Goal: Task Accomplishment & Management: Use online tool/utility

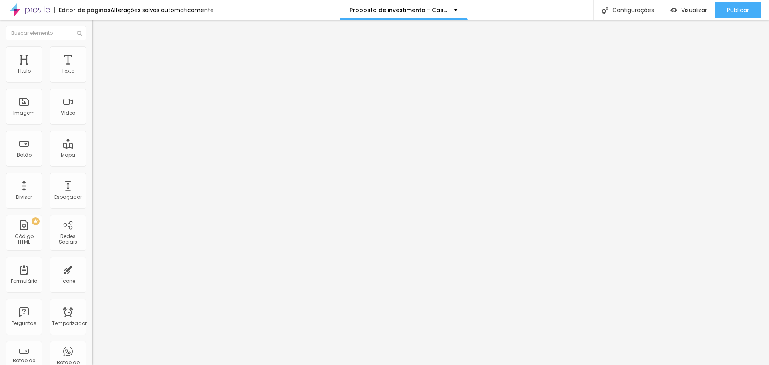
click at [92, 77] on button "button" at bounding box center [97, 73] width 11 height 8
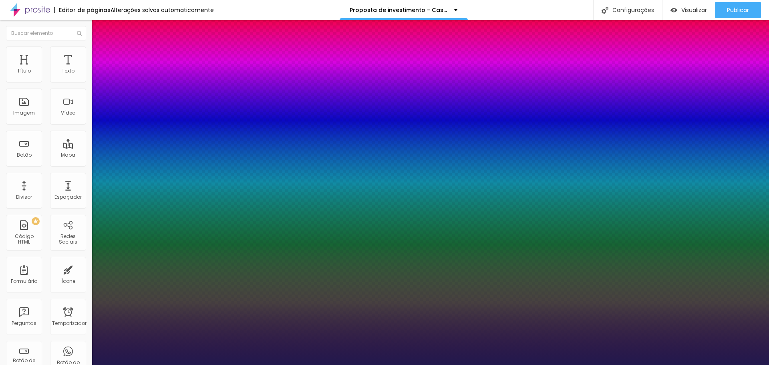
type input "1"
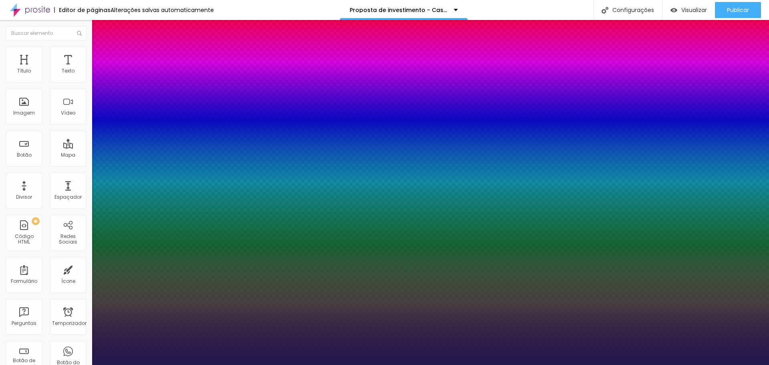
click at [25, 365] on div at bounding box center [384, 365] width 769 height 0
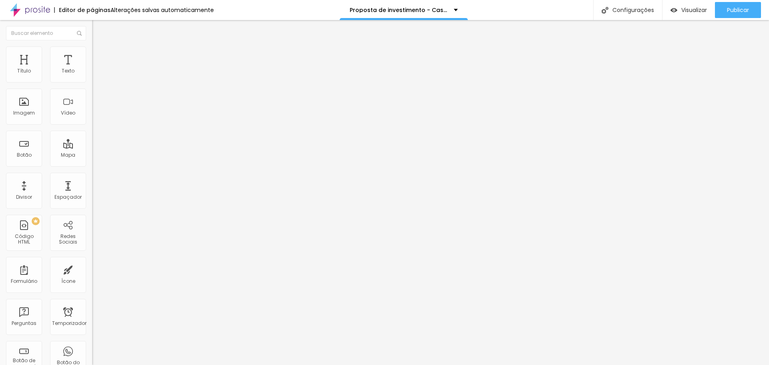
click at [92, 54] on li "Avançado" at bounding box center [138, 50] width 92 height 8
type input "12"
type input "13"
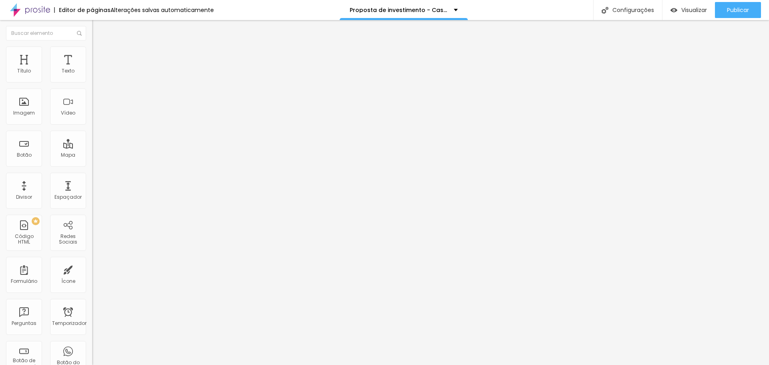
type input "14"
type input "15"
type input "21"
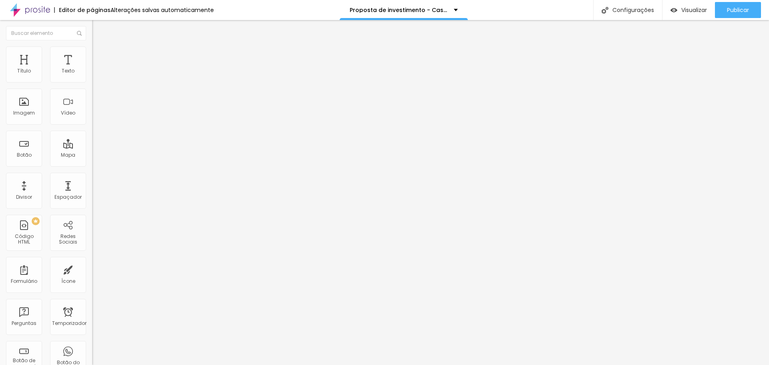
type input "21"
type input "22"
type input "24"
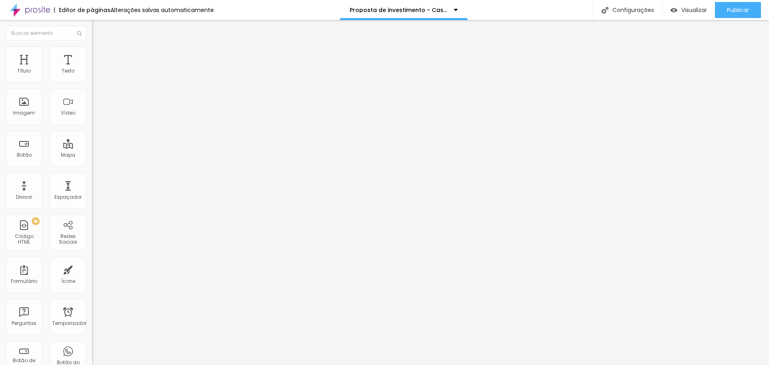
type input "25"
type input "24"
type input "22"
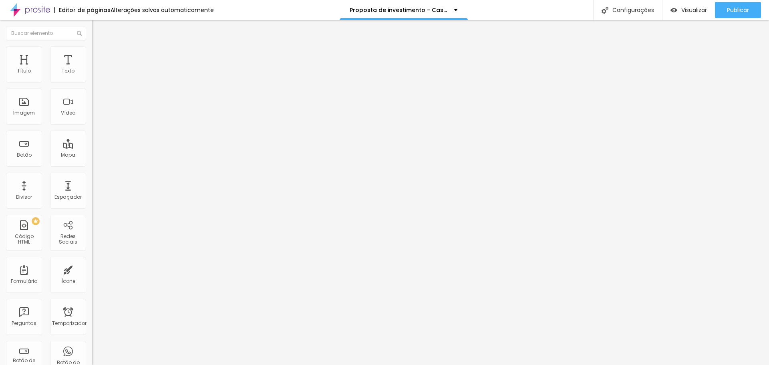
type input "22"
type input "21"
type input "20"
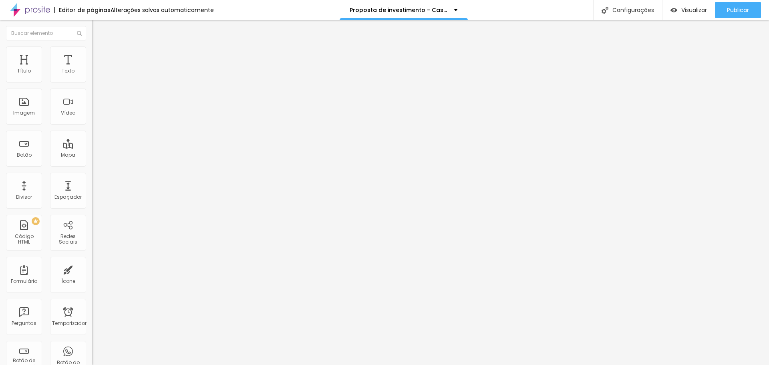
type input "19"
click at [92, 147] on input "range" at bounding box center [118, 150] width 52 height 6
type input "7"
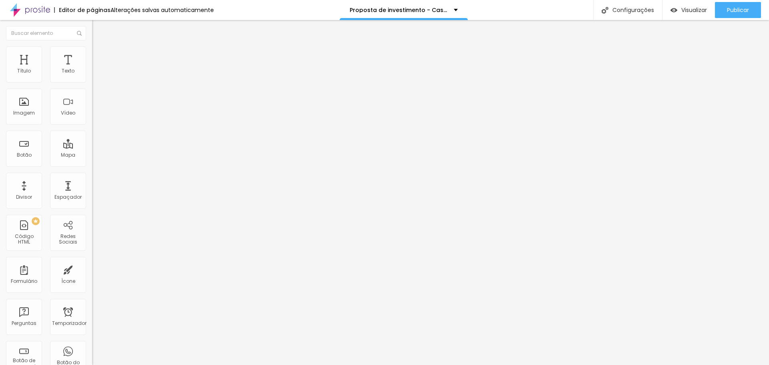
type input "7"
type input "10"
type input "11"
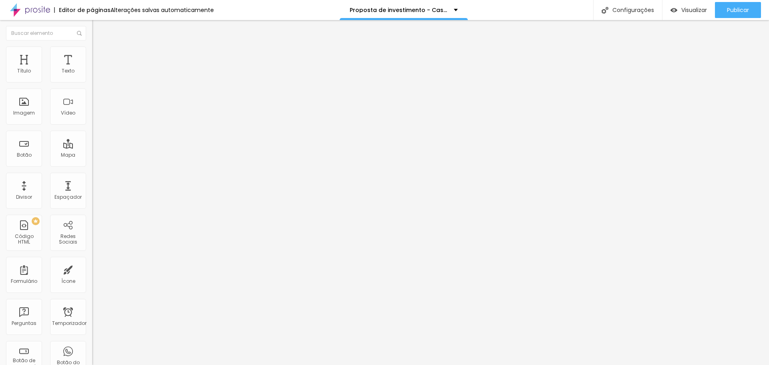
type input "11"
click at [92, 261] on input "range" at bounding box center [118, 264] width 52 height 6
click at [92, 155] on input "19" at bounding box center [109, 159] width 34 height 8
type input "2"
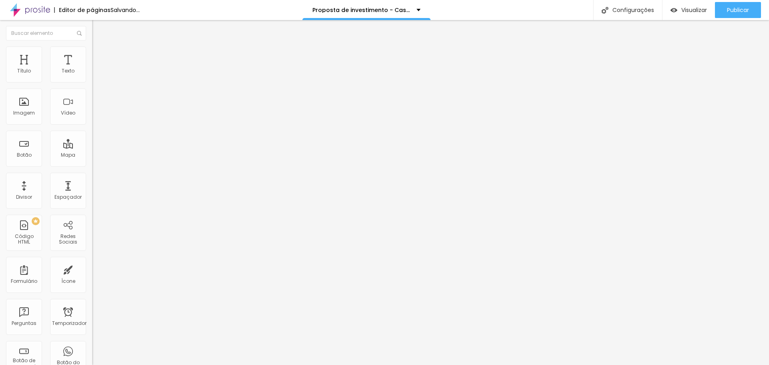
type input "2"
type input "20"
click at [92, 268] on input "11" at bounding box center [109, 272] width 34 height 8
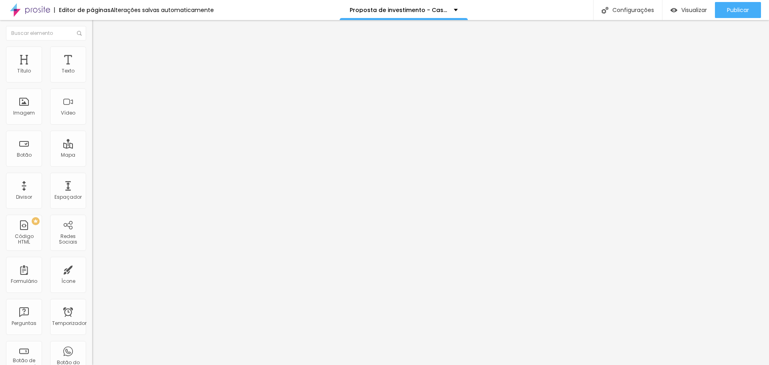
type input "2"
type input "20"
click at [96, 74] on icon "button" at bounding box center [97, 72] width 3 height 3
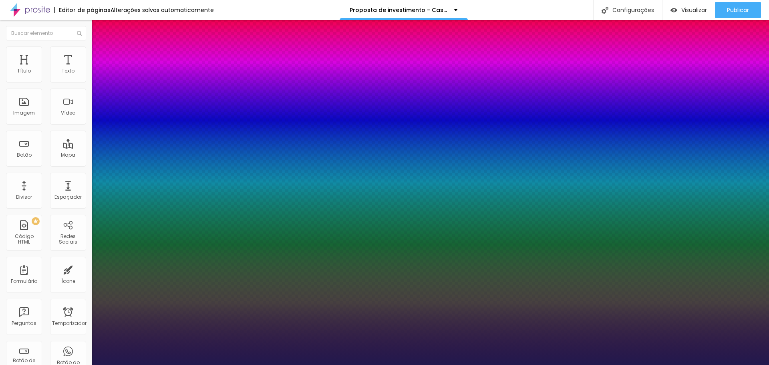
type input "1"
drag, startPoint x: 181, startPoint y: 207, endPoint x: 159, endPoint y: 202, distance: 22.6
type input "#F2"
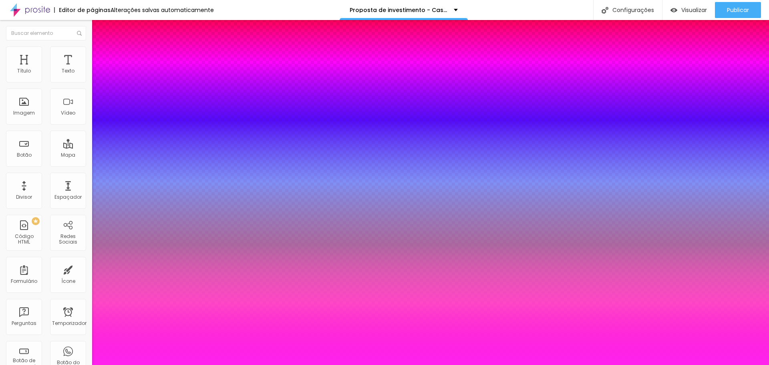
type input "1"
type input "#F2EE"
type input "1"
type input "#F2EFE"
type input "1"
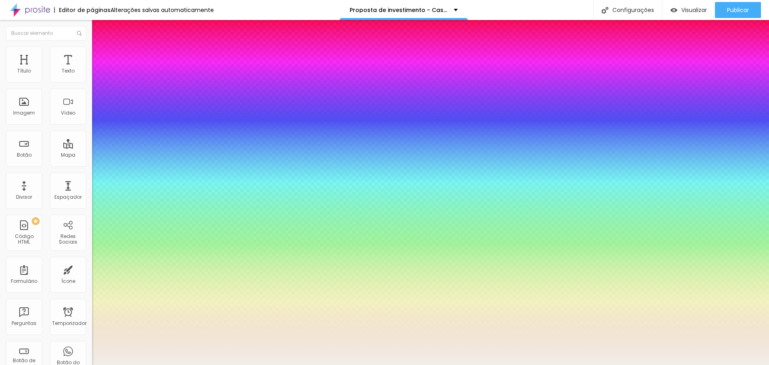
type input "#F2EFE8"
click at [234, 365] on div at bounding box center [384, 365] width 769 height 0
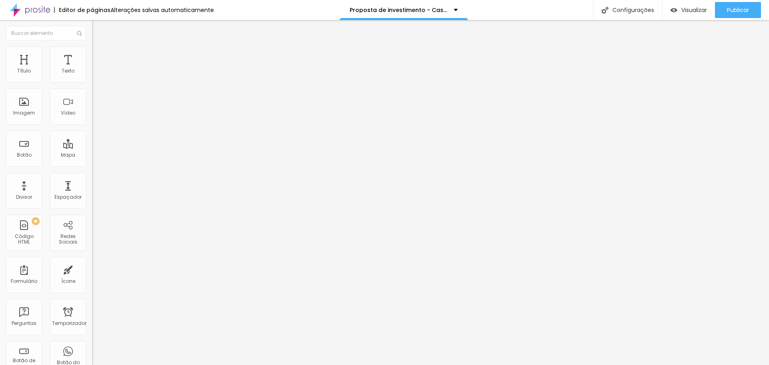
click at [95, 75] on icon "button" at bounding box center [97, 72] width 5 height 5
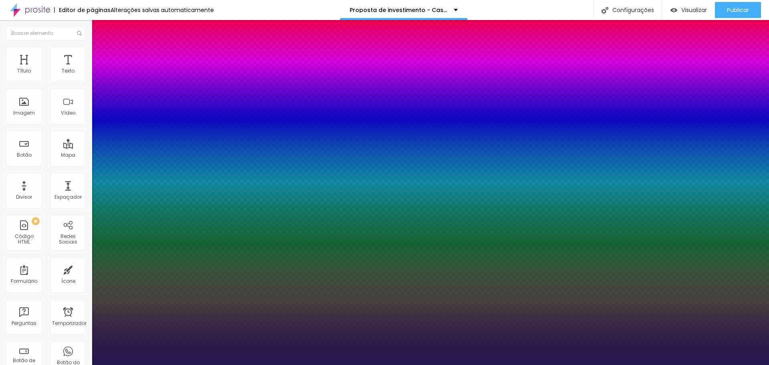
type input "1"
drag, startPoint x: 183, startPoint y: 206, endPoint x: 135, endPoint y: 203, distance: 47.8
type input "#F2"
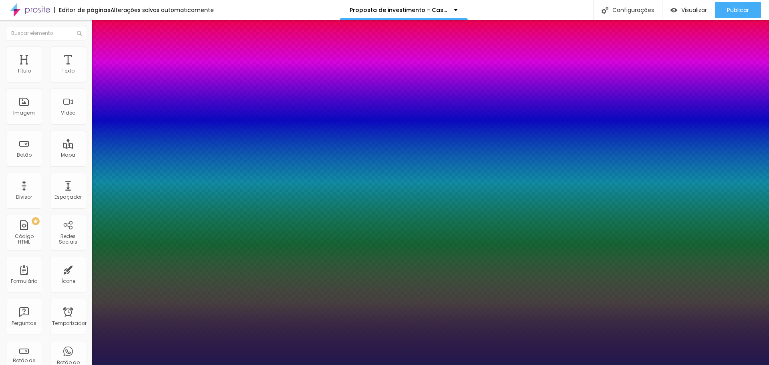
type input "1"
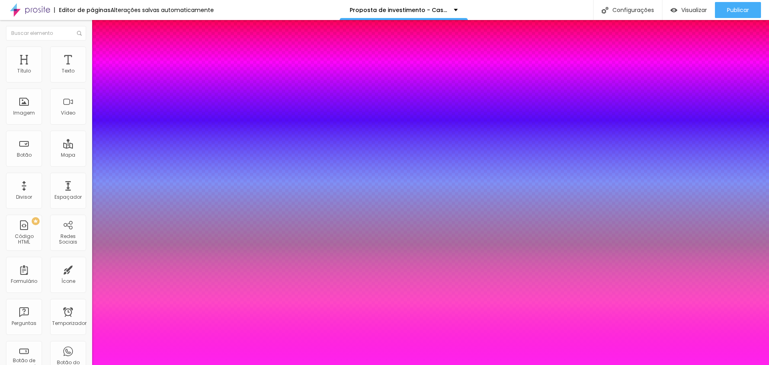
type input "#F2EFE"
type input "1"
type input "#F2EFE8"
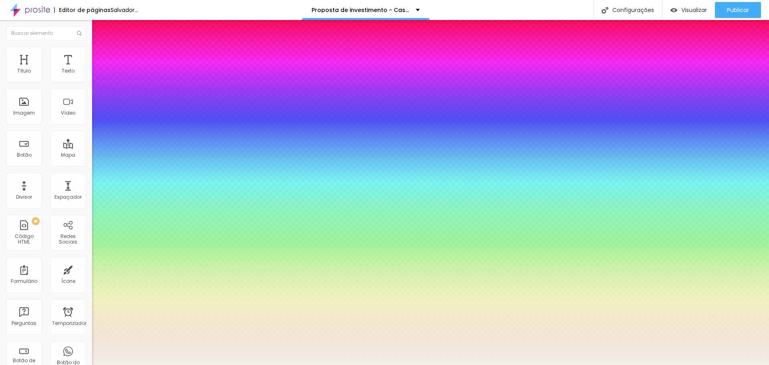
type input "1"
type input "#F2EFE8"
click at [386, 365] on div at bounding box center [384, 365] width 769 height 0
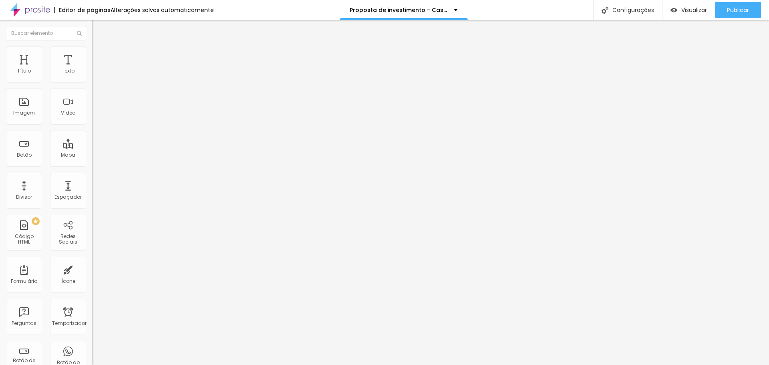
click at [92, 46] on li "Estilo" at bounding box center [138, 50] width 92 height 8
click at [92, 69] on span "Adicionar imagem" at bounding box center [118, 65] width 52 height 7
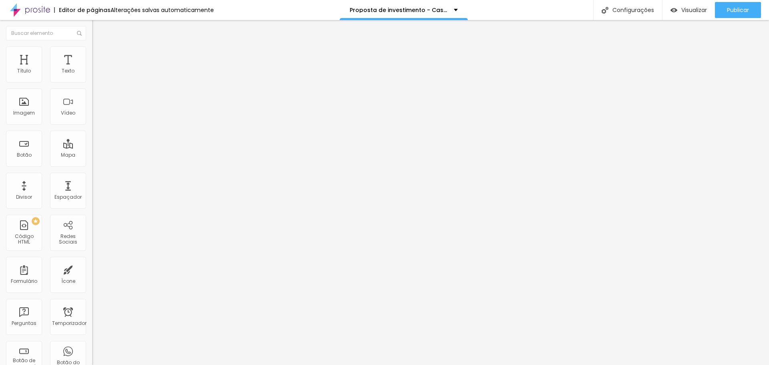
click at [97, 69] on font "Adicionar imagem" at bounding box center [120, 65] width 47 height 7
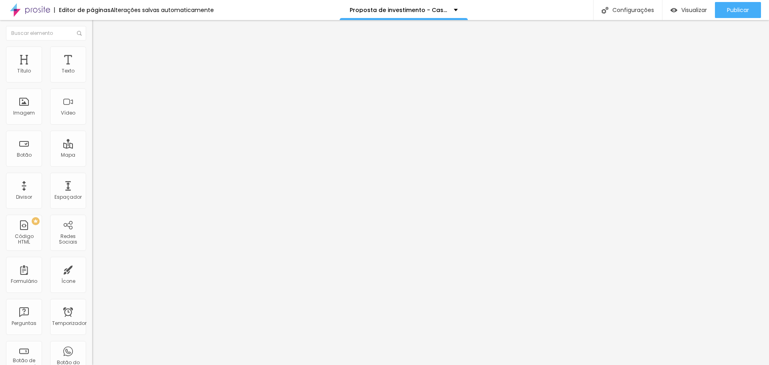
click at [92, 125] on font "Original" at bounding box center [101, 122] width 19 height 7
click at [92, 140] on font "Quadrado" at bounding box center [105, 136] width 26 height 7
click at [99, 55] on font "Estilo" at bounding box center [105, 51] width 12 height 7
type input "5"
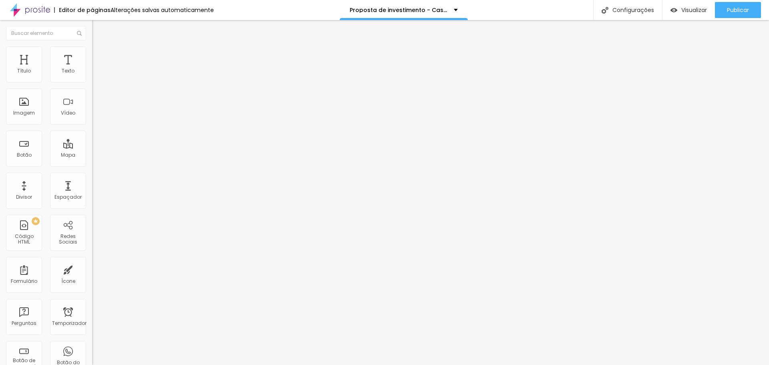
type input "5"
type input "54"
type input "100"
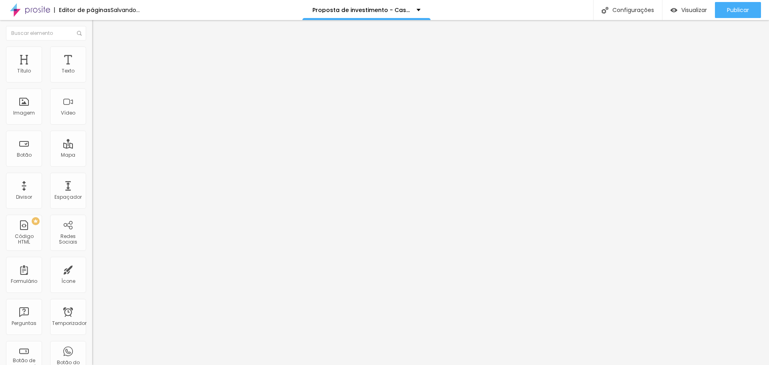
type input "105"
type input "125"
type input "145"
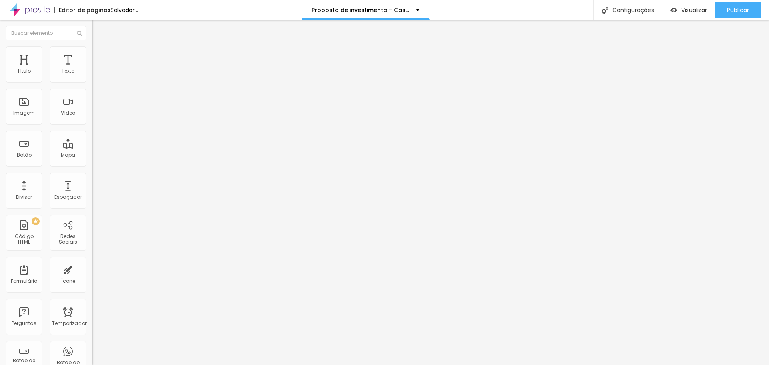
type input "145"
type input "156"
type input "160"
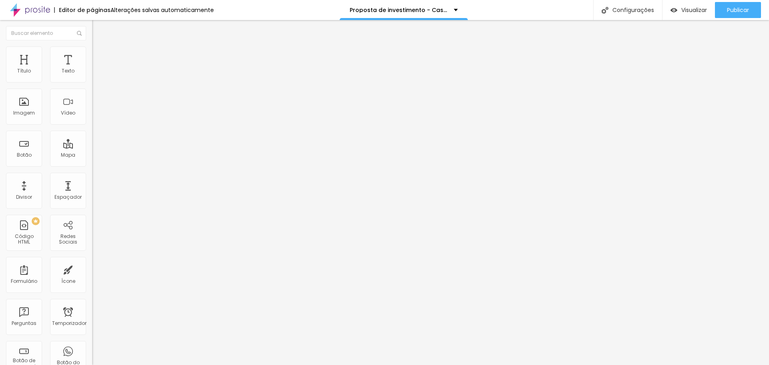
type input "161"
type input "200"
drag, startPoint x: 18, startPoint y: 103, endPoint x: 77, endPoint y: 107, distance: 59.0
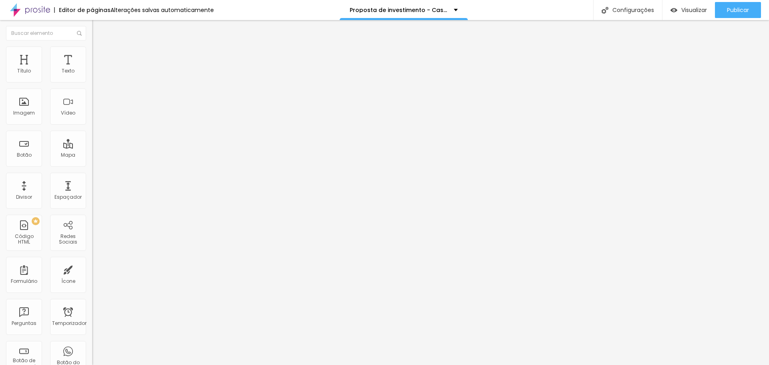
type input "200"
click at [92, 176] on input "range" at bounding box center [118, 179] width 52 height 6
click at [92, 51] on img at bounding box center [95, 49] width 7 height 7
type input "82"
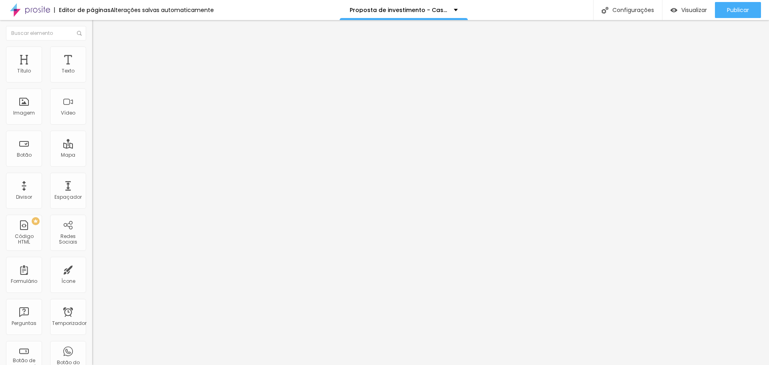
type input "200"
drag, startPoint x: 18, startPoint y: 101, endPoint x: 77, endPoint y: 105, distance: 59.0
type input "200"
click at [92, 176] on input "range" at bounding box center [118, 179] width 52 height 6
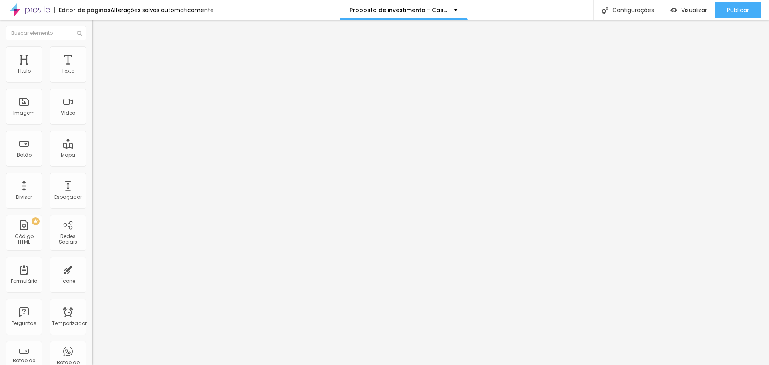
click at [99, 47] on font "Conteúdo" at bounding box center [111, 43] width 25 height 7
click at [92, 125] on font "Original" at bounding box center [101, 122] width 19 height 7
click at [92, 140] on span "Quadrado" at bounding box center [105, 136] width 26 height 7
click at [92, 69] on span "Adicionar imagem" at bounding box center [118, 65] width 52 height 7
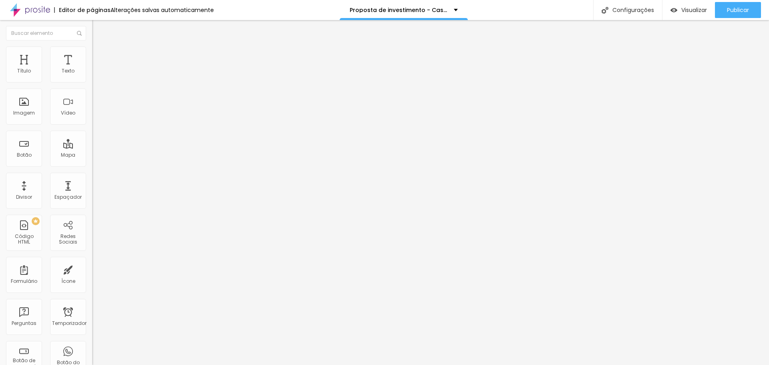
click at [92, 53] on li "Estilo" at bounding box center [138, 50] width 92 height 8
click at [99, 47] on font "Conteúdo" at bounding box center [111, 43] width 25 height 7
click at [92, 147] on div "Proporção Original Cinema 16:9 Padrão 4:3 Quadrado 1:1 Original" at bounding box center [138, 131] width 92 height 32
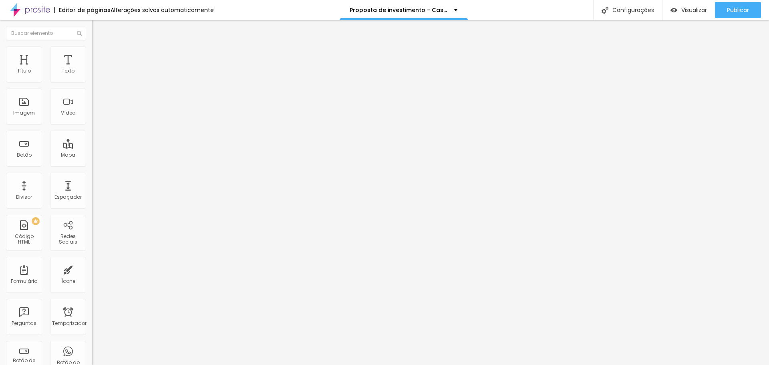
click at [92, 125] on font "Original" at bounding box center [101, 122] width 19 height 7
click at [92, 140] on font "Quadrado" at bounding box center [105, 136] width 26 height 7
click at [92, 47] on li "Estilo" at bounding box center [138, 50] width 92 height 8
type input "3"
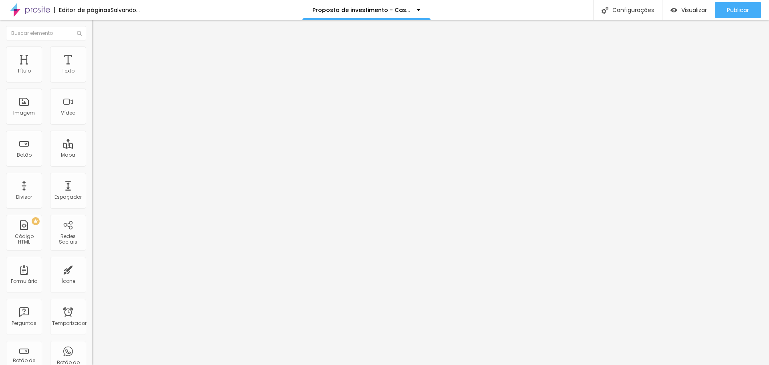
type input "33"
type input "123"
type input "125"
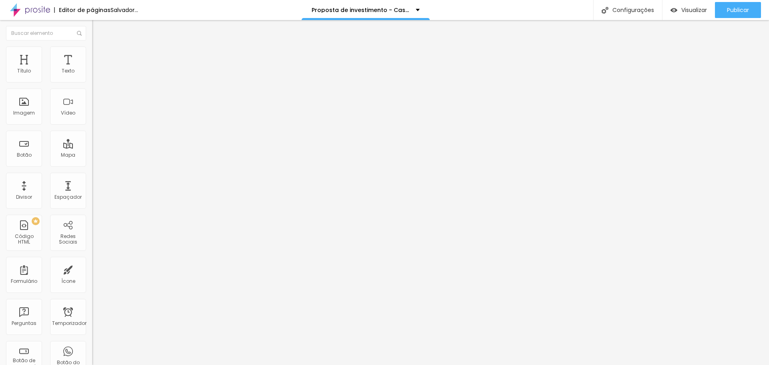
type input "125"
type input "127"
type input "142"
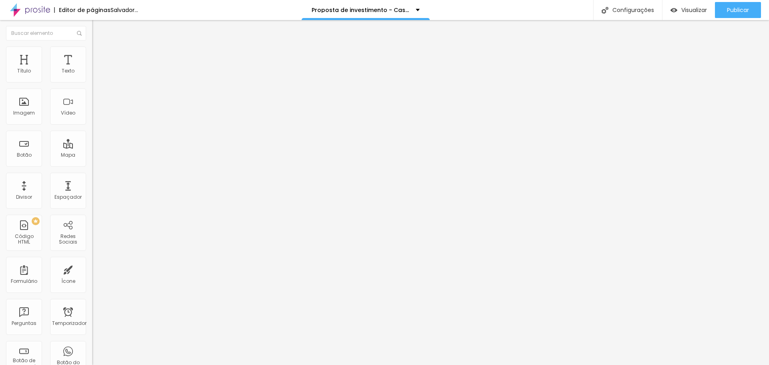
type input "155"
type input "183"
type input "200"
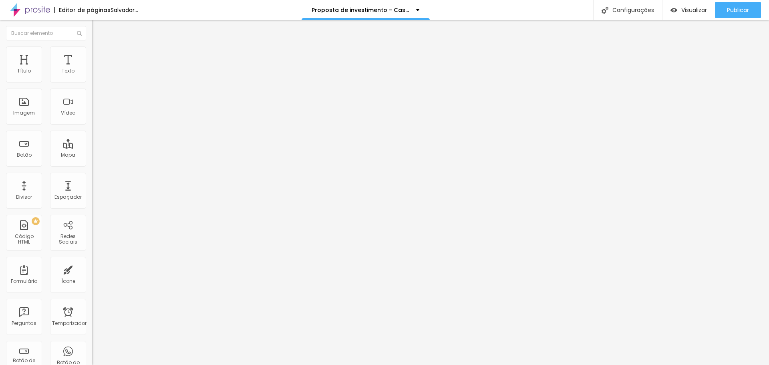
type input "200"
drag, startPoint x: 18, startPoint y: 102, endPoint x: 75, endPoint y: 110, distance: 57.5
type input "200"
click at [92, 176] on input "range" at bounding box center [118, 179] width 52 height 6
click at [92, 77] on button "button" at bounding box center [97, 73] width 11 height 8
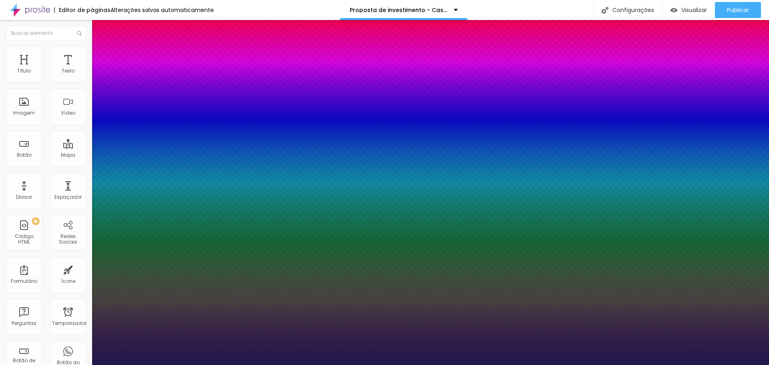
type input "1"
drag, startPoint x: 161, startPoint y: 206, endPoint x: 226, endPoint y: 206, distance: 64.5
click at [226, 206] on body "Editor de páginas Alterações [PERSON_NAME] automaticamente Proposta de investim…" at bounding box center [384, 182] width 769 height 365
type input "#F2"
type input "1"
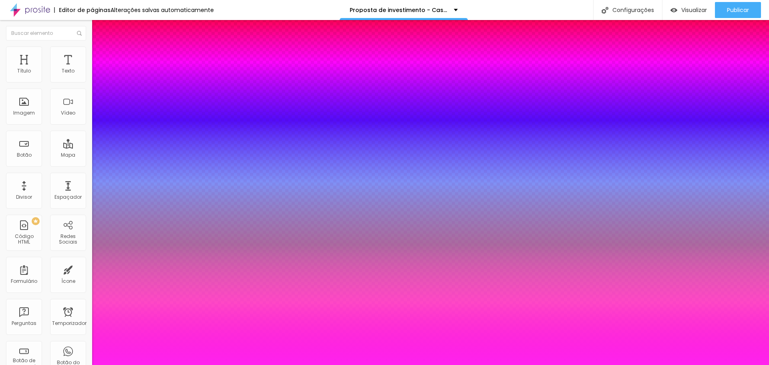
type input "#F2EF"
type input "1"
type input "#F2EFE"
type input "1"
type input "#F2EFE8"
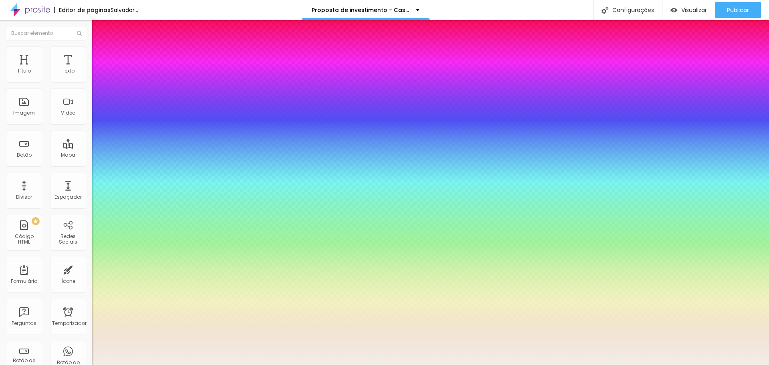
type input "1"
type input "#F2EFE8"
click at [620, 365] on div at bounding box center [384, 365] width 769 height 0
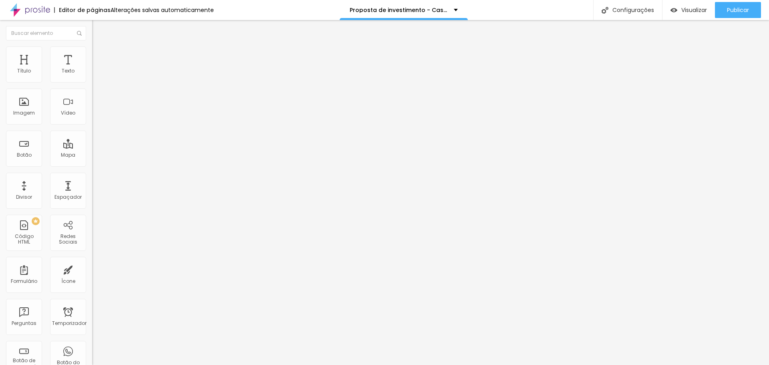
click at [92, 50] on img at bounding box center [95, 49] width 7 height 7
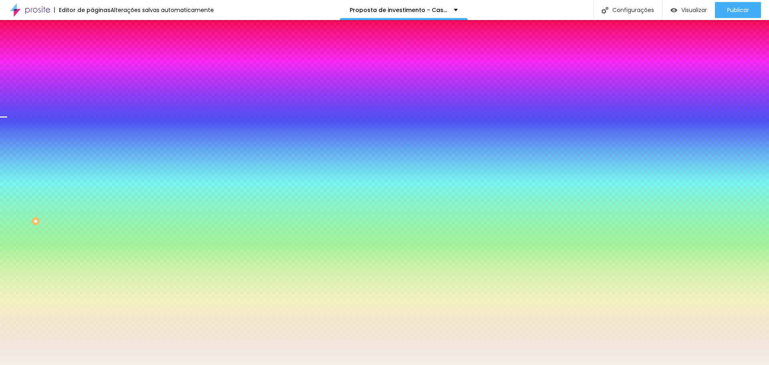
click at [92, 52] on ul "Conteúdo Estilo Avançado" at bounding box center [138, 50] width 92 height 24
click at [99, 47] on font "Conteúdo" at bounding box center [111, 43] width 25 height 7
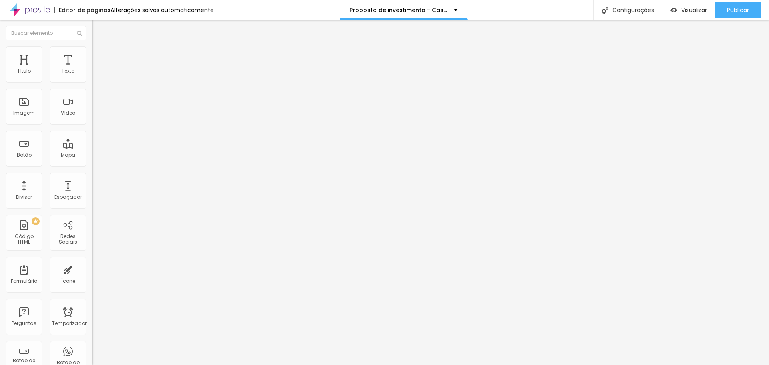
click at [99, 58] on font "Avançado" at bounding box center [112, 60] width 26 height 7
type input "10"
type input "5"
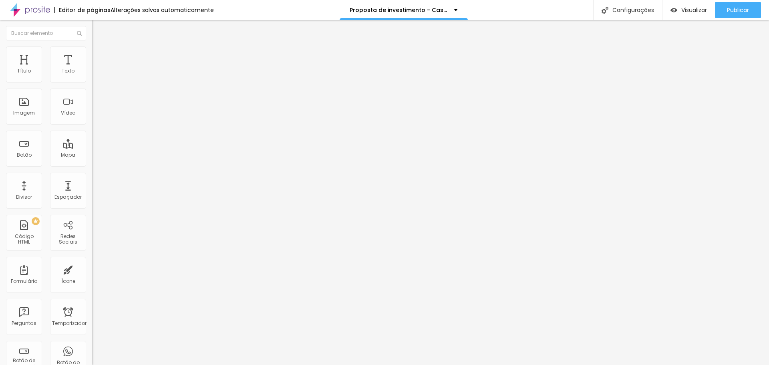
type input "0"
type input "5"
type input "15"
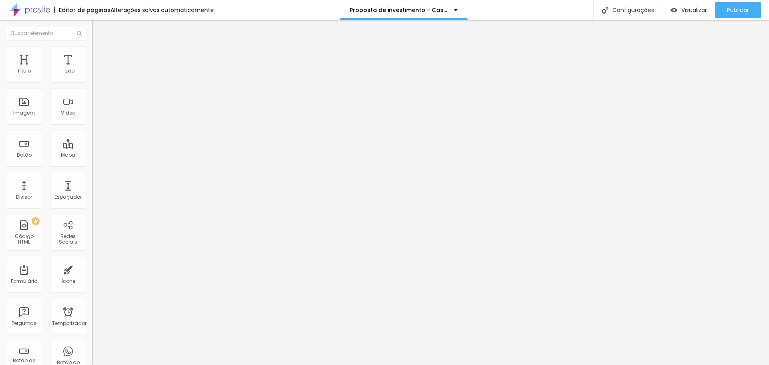
type input "15"
type input "20"
type input "25"
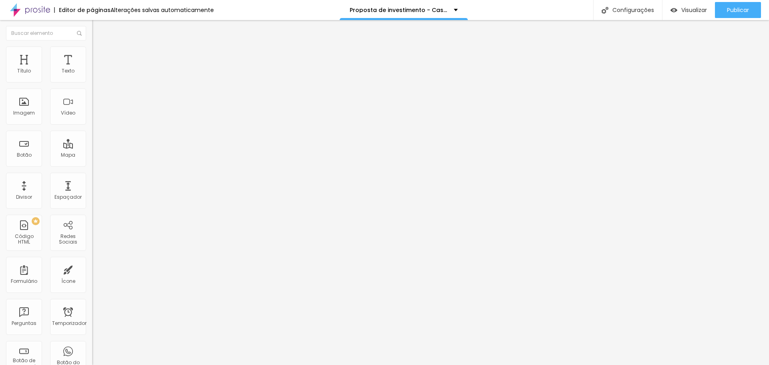
type input "30"
type input "35"
type input "30"
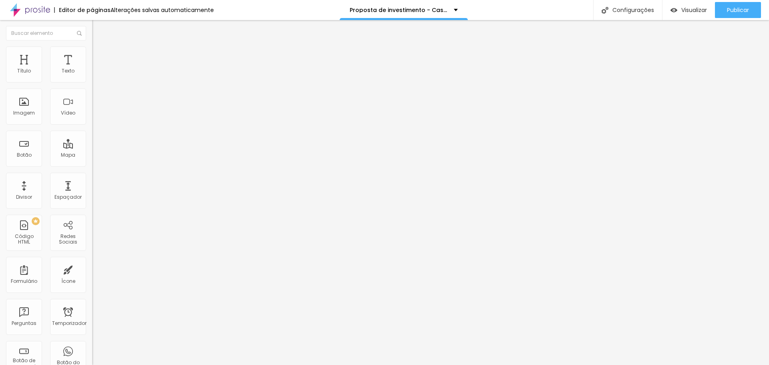
type input "30"
type input "25"
type input "20"
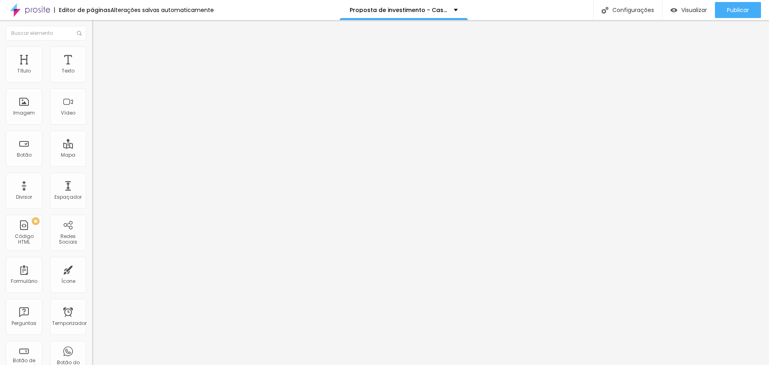
drag, startPoint x: 28, startPoint y: 80, endPoint x: 33, endPoint y: 77, distance: 5.5
type input "20"
click at [92, 155] on input "range" at bounding box center [118, 158] width 52 height 6
click at [99, 55] on font "Estilo" at bounding box center [105, 51] width 12 height 7
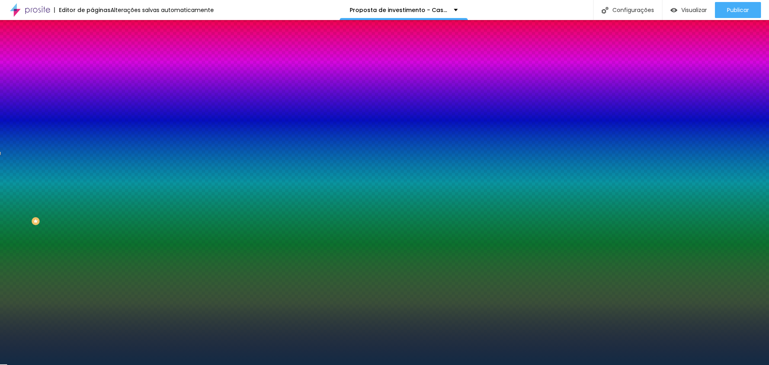
click at [99, 47] on font "Conteúdo" at bounding box center [111, 43] width 25 height 7
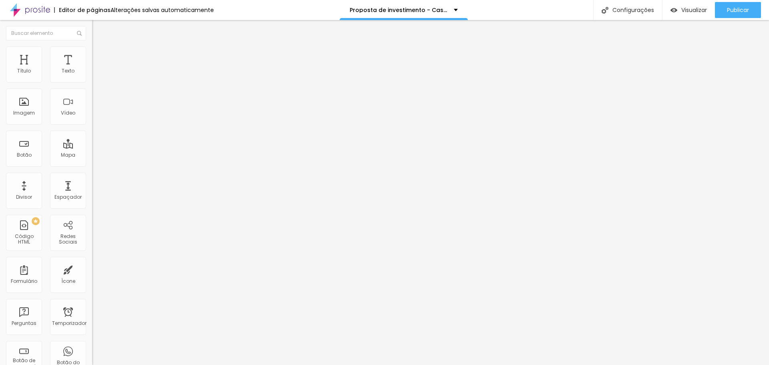
click at [92, 77] on button "button" at bounding box center [97, 73] width 11 height 8
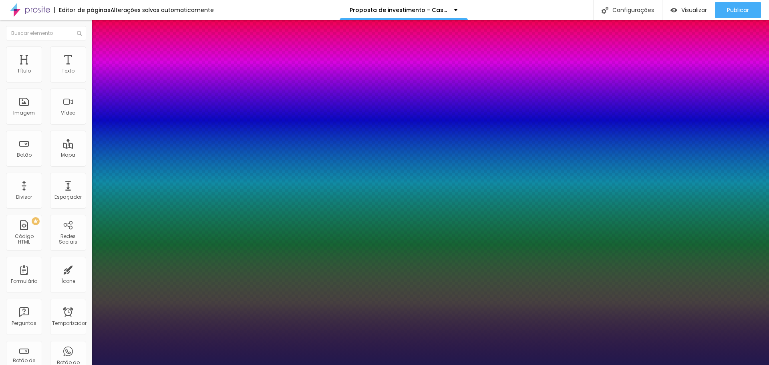
type input "1"
drag, startPoint x: 176, startPoint y: 208, endPoint x: 139, endPoint y: 203, distance: 38.0
type input "#F2"
type input "1"
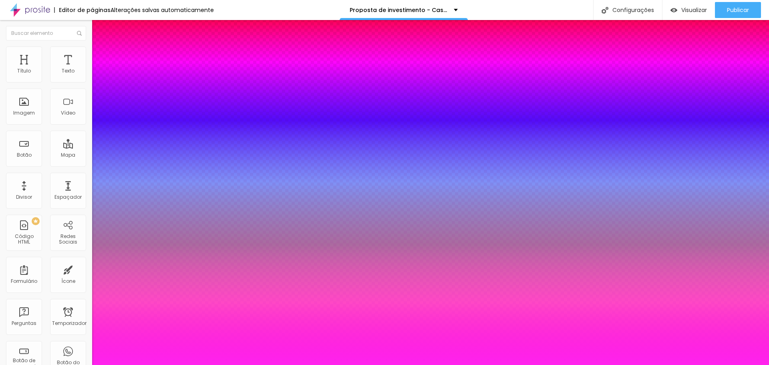
type input "#F2EFE"
type input "1"
type input "#F2EFE8"
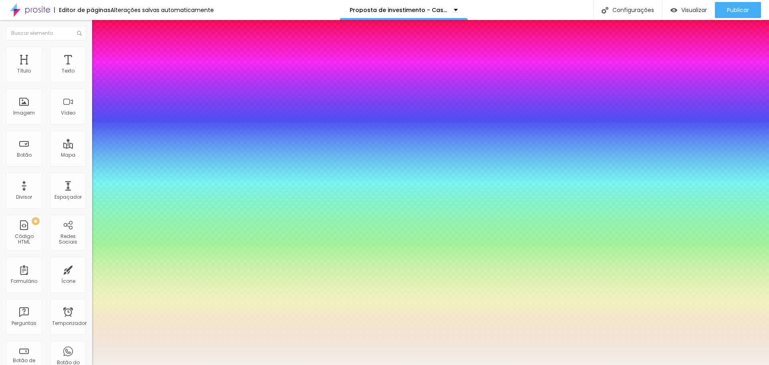
type input "1"
type input "#F2EFE8"
type input "1"
click at [618, 365] on div at bounding box center [384, 365] width 769 height 0
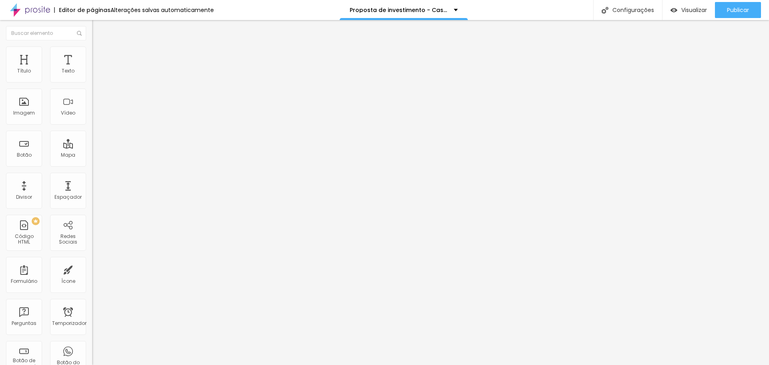
click at [92, 52] on li "Estilo" at bounding box center [138, 50] width 92 height 8
type input "95"
type input "90"
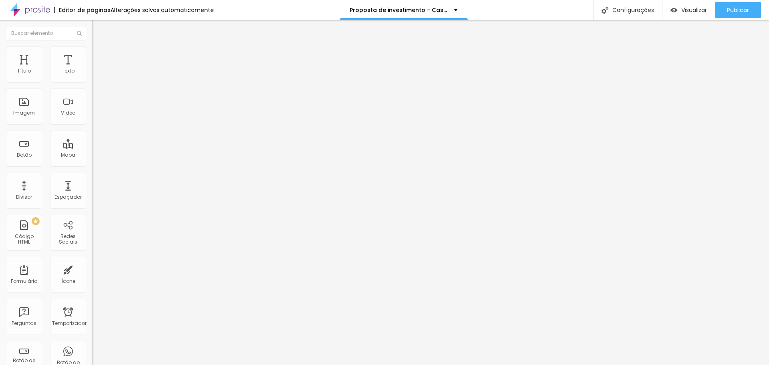
type input "85"
type input "80"
type input "70"
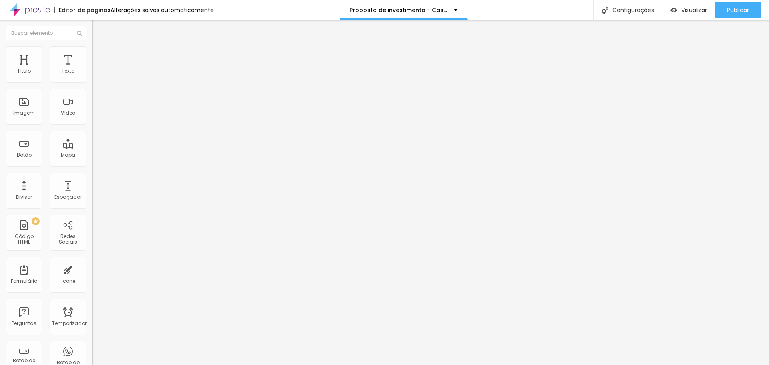
type input "70"
type input "60"
type input "65"
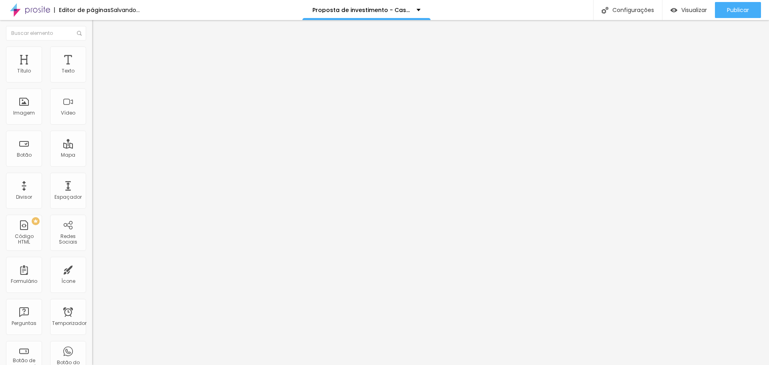
type input "70"
type input "75"
type input "80"
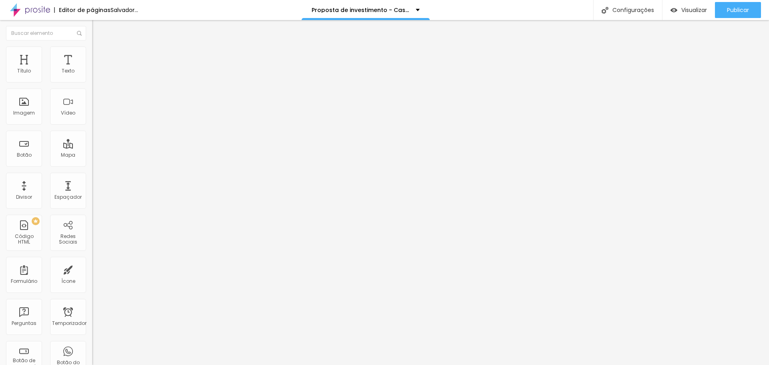
type input "80"
type input "100"
drag, startPoint x: 84, startPoint y: 85, endPoint x: 112, endPoint y: 92, distance: 28.9
click at [112, 82] on input "range" at bounding box center [118, 79] width 52 height 6
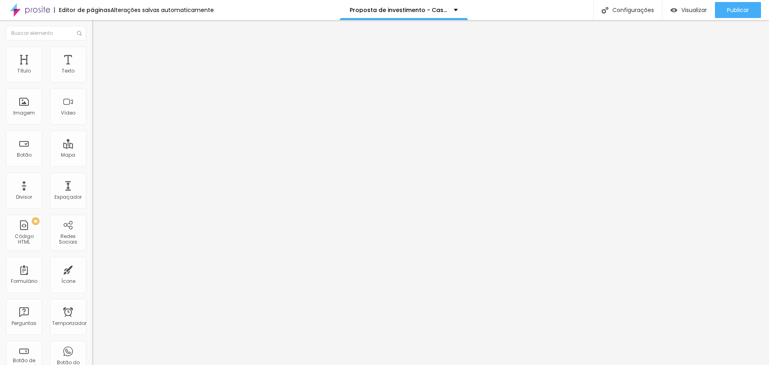
type input "184"
type input "133"
type input "128"
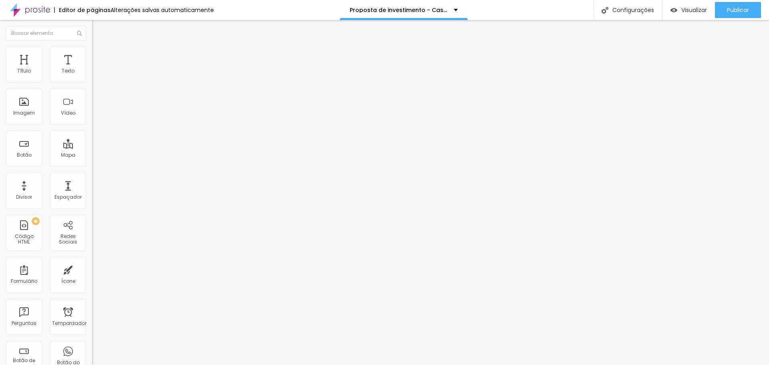
type input "128"
type input "120"
type input "118"
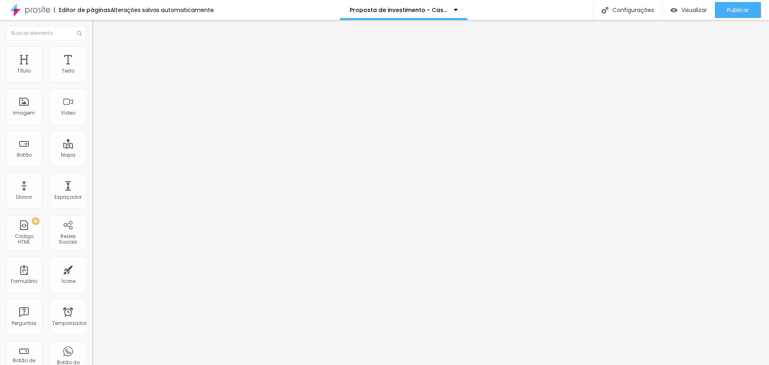
type input "112"
type input "109"
type input "107"
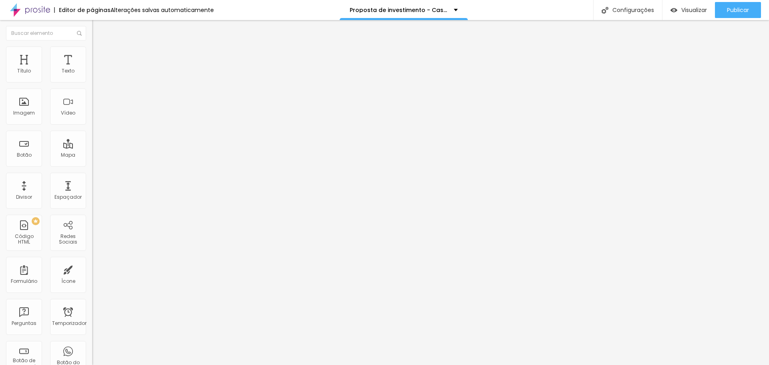
type input "107"
type input "102"
type input "100"
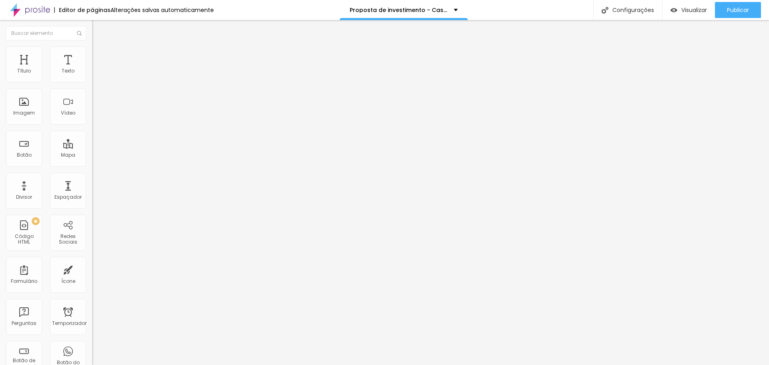
type input "97"
type input "92"
type input "82"
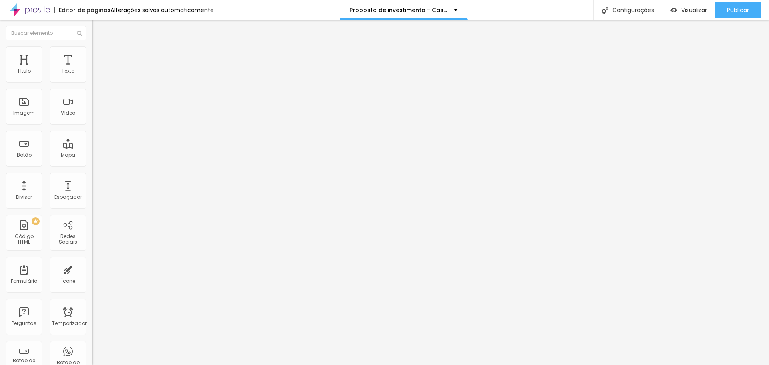
type input "82"
type input "81"
type input "77"
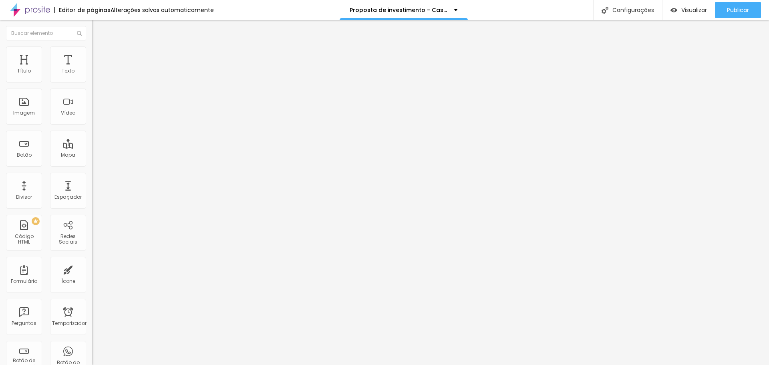
drag, startPoint x: 67, startPoint y: 101, endPoint x: 36, endPoint y: 87, distance: 34.1
click at [92, 176] on input "range" at bounding box center [118, 179] width 52 height 6
click at [92, 46] on li "Conteúdo" at bounding box center [138, 42] width 92 height 8
click at [92, 125] on span "1:1 Quadrado" at bounding box center [108, 122] width 32 height 7
click at [92, 147] on font "Original" at bounding box center [101, 144] width 19 height 7
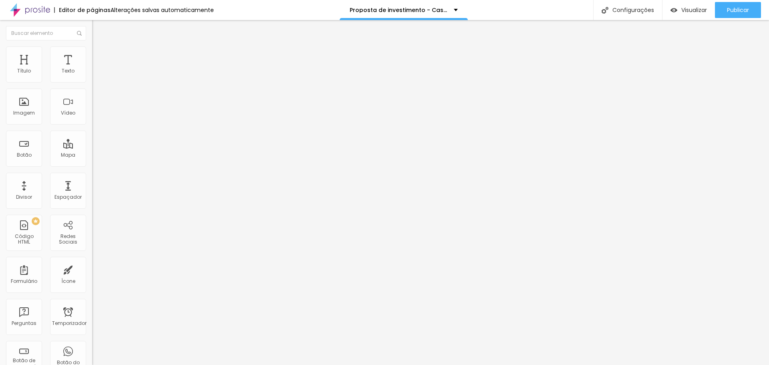
click at [99, 55] on font "Estilo" at bounding box center [105, 51] width 12 height 7
drag, startPoint x: 36, startPoint y: 101, endPoint x: 44, endPoint y: 104, distance: 8.3
click at [92, 176] on input "range" at bounding box center [118, 179] width 52 height 6
click at [92, 183] on input "104" at bounding box center [109, 187] width 34 height 8
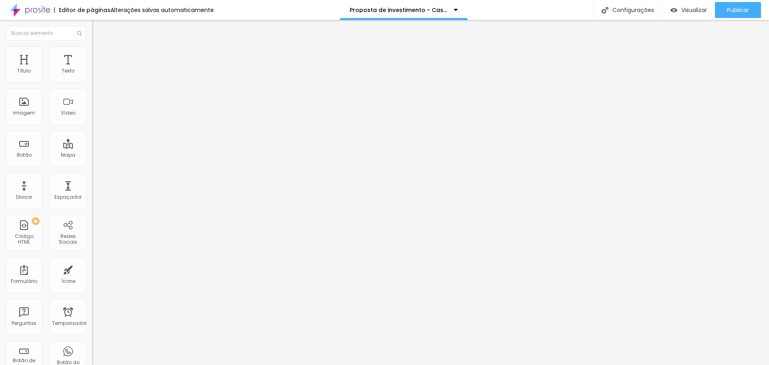
click at [92, 183] on input "104" at bounding box center [109, 187] width 34 height 8
click at [92, 147] on div "Proporção 1:1 Quadrado Cinema 16:9 Padrão 4:3 Quadrado 1:1 Original" at bounding box center [138, 131] width 92 height 32
click at [92, 125] on font "1:1 Quadrado" at bounding box center [108, 122] width 32 height 7
click at [92, 147] on font "Original" at bounding box center [101, 144] width 19 height 7
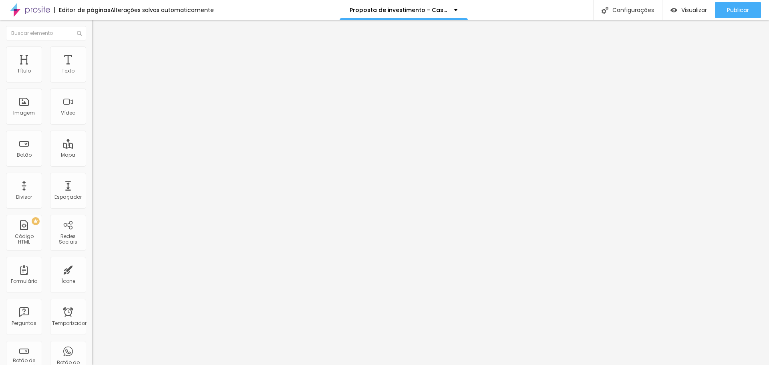
click at [99, 55] on font "Estilo" at bounding box center [105, 51] width 12 height 7
click at [92, 97] on div "200 Borda arredondada" at bounding box center [138, 139] width 92 height 113
click at [92, 183] on input "200" at bounding box center [109, 187] width 34 height 8
click at [92, 125] on font "1:1 Quadrado" at bounding box center [108, 122] width 32 height 7
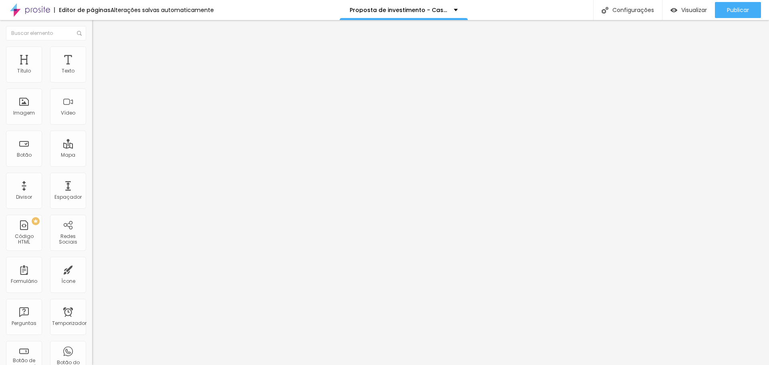
click at [92, 147] on span "Original" at bounding box center [101, 144] width 19 height 7
click at [92, 55] on ul "Conteúdo Estilo Avançado" at bounding box center [138, 50] width 92 height 24
click at [92, 51] on img at bounding box center [95, 49] width 7 height 7
click at [92, 183] on input "200" at bounding box center [109, 187] width 34 height 8
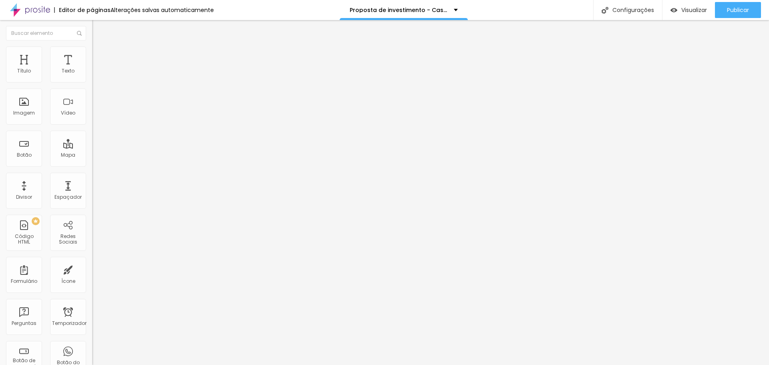
click at [99, 55] on font "Estilo" at bounding box center [105, 51] width 12 height 7
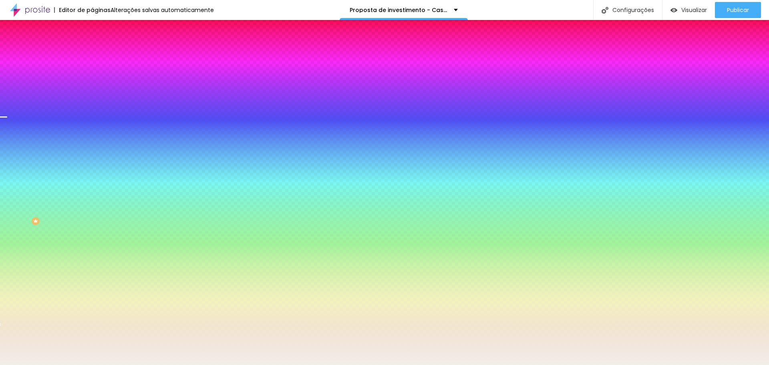
click at [92, 77] on div at bounding box center [138, 77] width 92 height 0
click at [92, 226] on div "Editar nulo Conteúdo Estilo Avançado Cor de fundo Voltar ao padrão #F2EFE8 Somb…" at bounding box center [138, 192] width 92 height 345
click at [92, 54] on li "Avançado" at bounding box center [138, 58] width 92 height 8
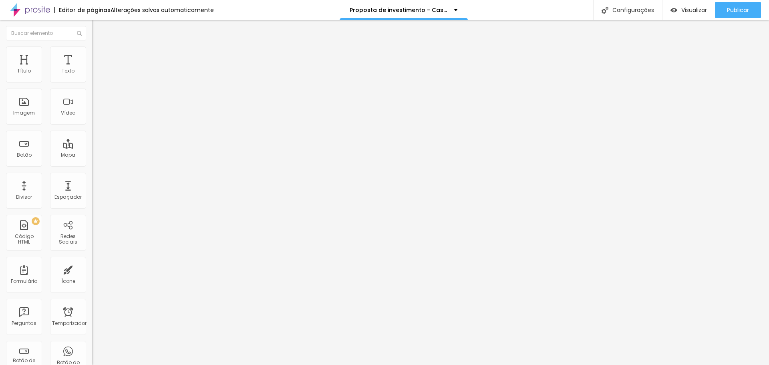
click at [92, 46] on li "Conteúdo" at bounding box center [138, 42] width 92 height 8
click at [99, 54] on font "Avançado" at bounding box center [112, 51] width 26 height 7
click at [92, 261] on input "range" at bounding box center [118, 264] width 52 height 6
click at [99, 58] on font "Avançado" at bounding box center [112, 60] width 26 height 7
click at [99, 55] on font "Estilo" at bounding box center [105, 51] width 12 height 7
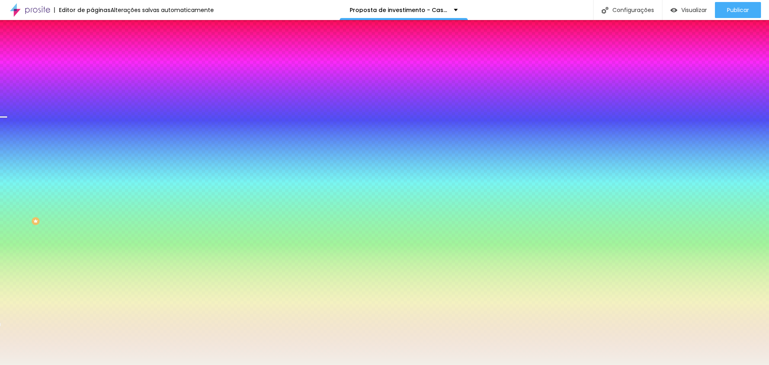
click at [92, 46] on img at bounding box center [95, 41] width 7 height 7
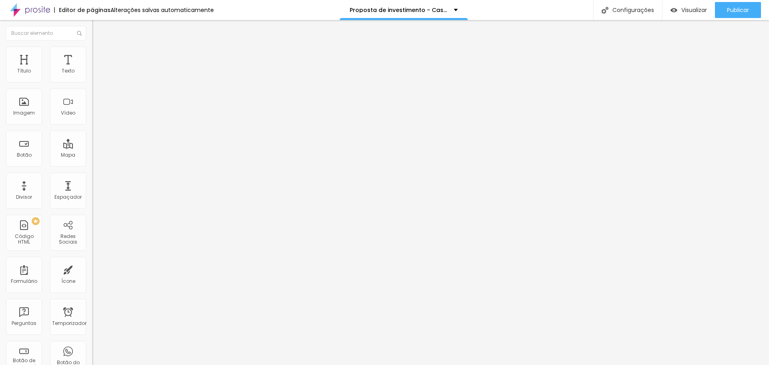
click at [95, 116] on icon "button" at bounding box center [97, 113] width 5 height 5
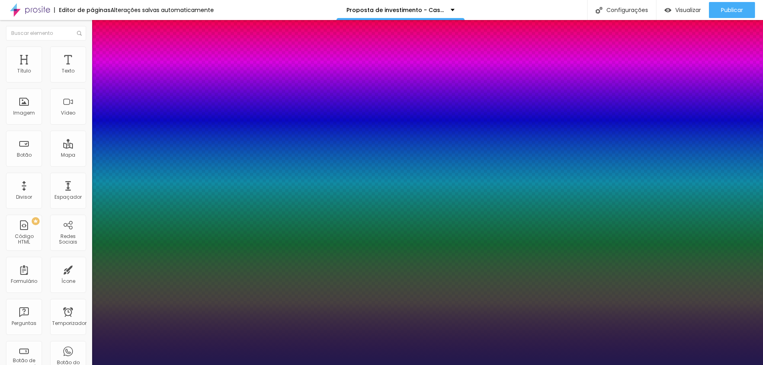
drag, startPoint x: 161, startPoint y: 295, endPoint x: 195, endPoint y: 299, distance: 33.6
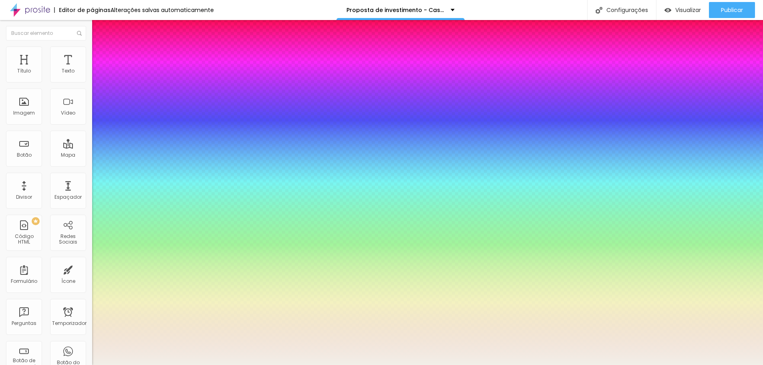
click at [171, 365] on div at bounding box center [381, 365] width 763 height 0
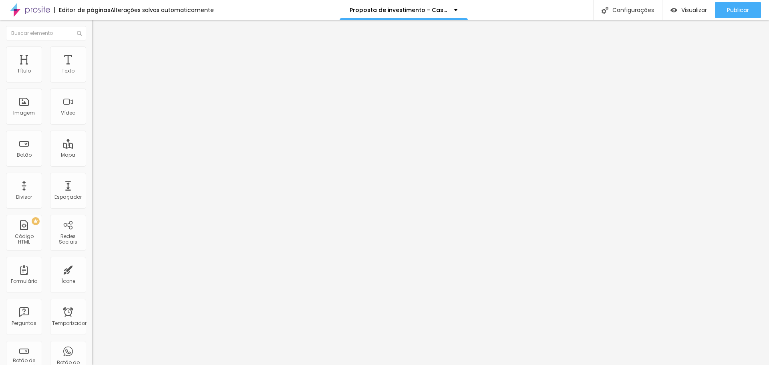
click at [92, 53] on li "Estilo" at bounding box center [138, 50] width 92 height 8
click at [92, 119] on button "button" at bounding box center [97, 114] width 11 height 8
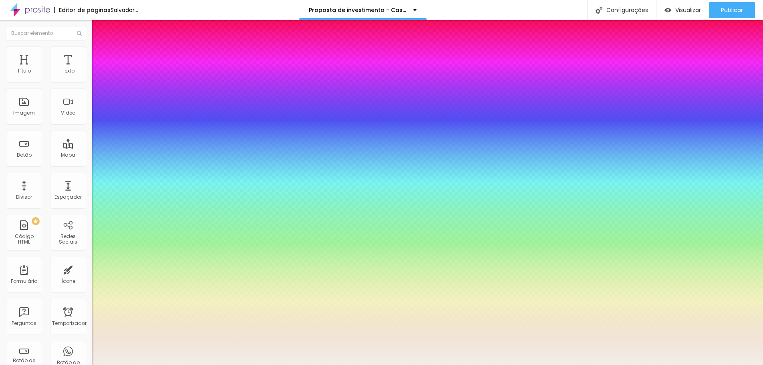
drag, startPoint x: 104, startPoint y: 244, endPoint x: 98, endPoint y: 232, distance: 14.2
drag, startPoint x: 102, startPoint y: 266, endPoint x: 100, endPoint y: 252, distance: 13.4
drag, startPoint x: 134, startPoint y: 283, endPoint x: 84, endPoint y: 275, distance: 51.2
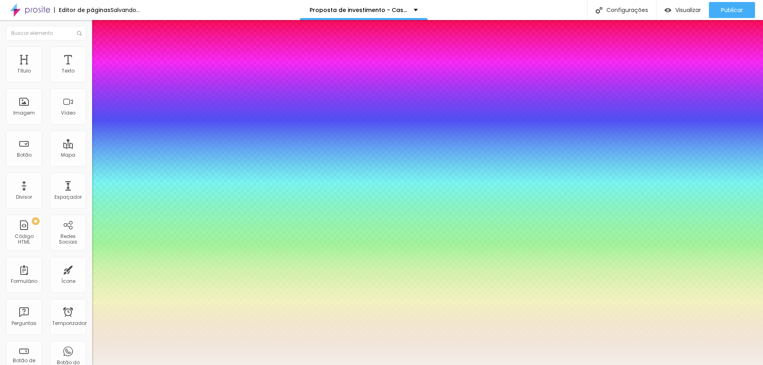
drag, startPoint x: 107, startPoint y: 227, endPoint x: 122, endPoint y: 234, distance: 16.8
click at [725, 365] on div at bounding box center [381, 365] width 763 height 0
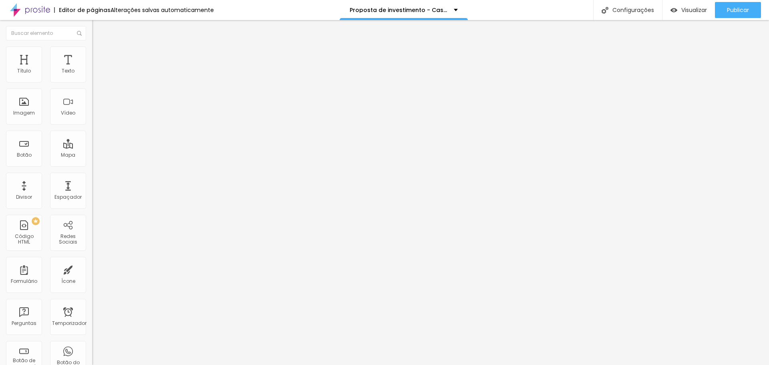
click at [92, 52] on li "Avançado" at bounding box center [138, 50] width 92 height 8
click at [92, 52] on ul "Estilo Avançado" at bounding box center [138, 46] width 92 height 16
click at [92, 46] on img at bounding box center [95, 41] width 7 height 7
click at [92, 119] on button "button" at bounding box center [97, 114] width 11 height 8
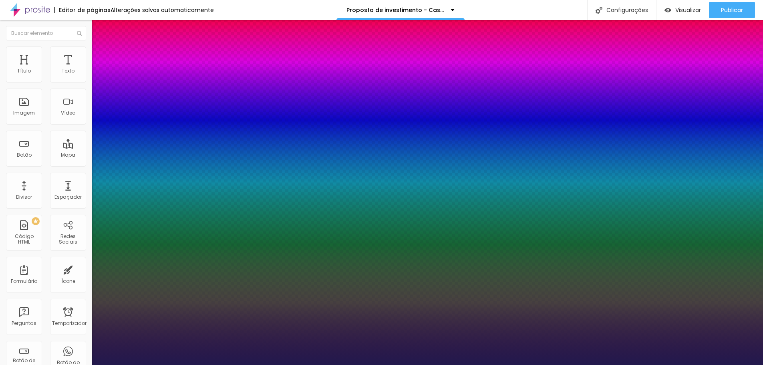
click at [698, 365] on div at bounding box center [381, 365] width 763 height 0
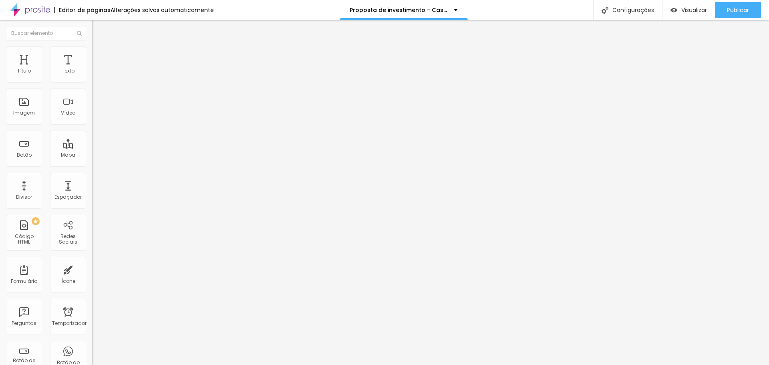
click at [95, 116] on icon "button" at bounding box center [97, 113] width 5 height 5
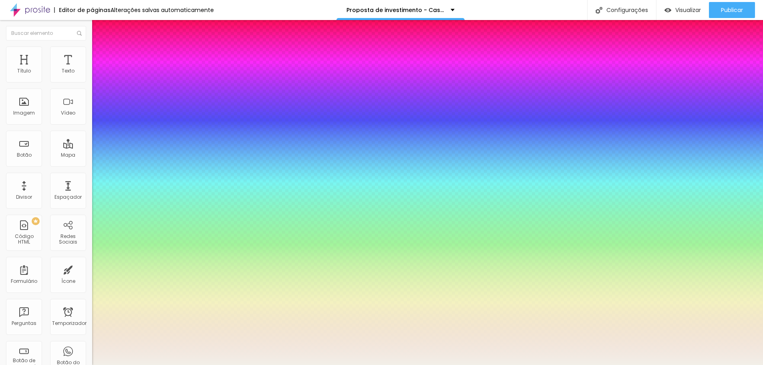
click at [307, 365] on div at bounding box center [381, 365] width 763 height 0
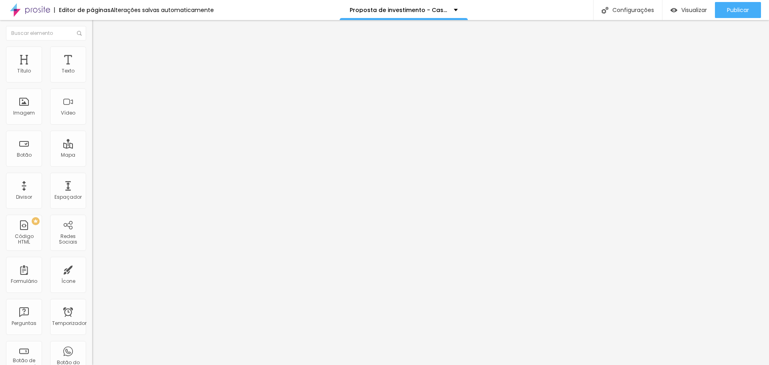
click at [95, 116] on icon "button" at bounding box center [97, 113] width 5 height 5
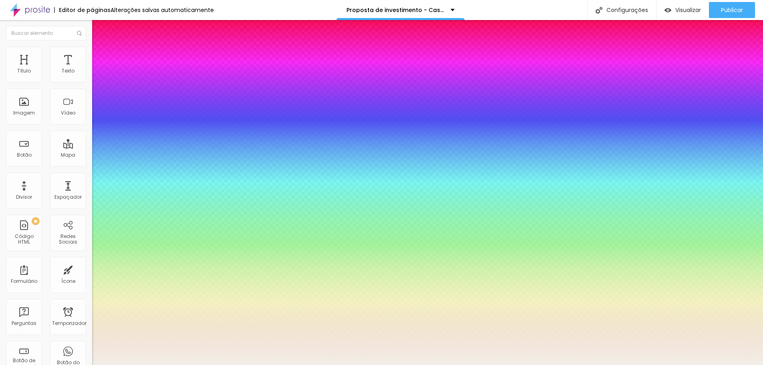
click at [38, 365] on div at bounding box center [381, 365] width 763 height 0
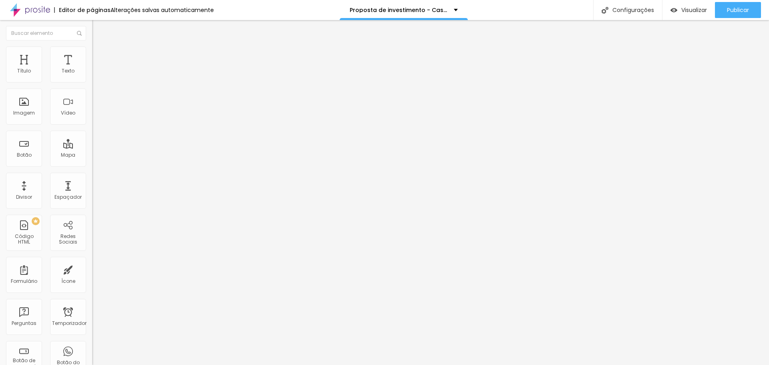
click at [99, 69] on font "Título 1" at bounding box center [112, 63] width 27 height 11
click at [92, 52] on li "Avançado" at bounding box center [138, 50] width 92 height 8
click at [95, 75] on icon "button" at bounding box center [97, 72] width 5 height 5
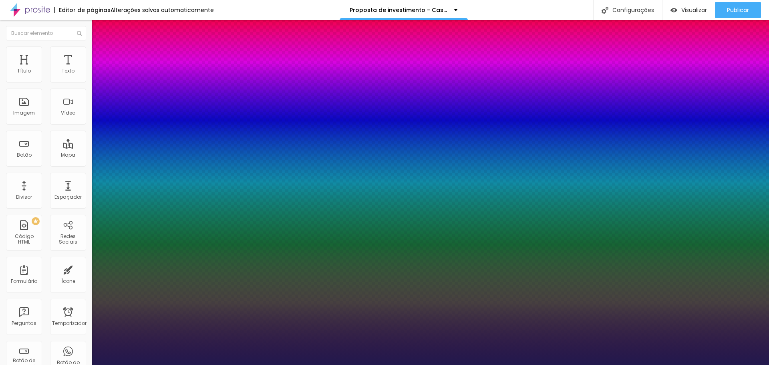
drag, startPoint x: 162, startPoint y: 208, endPoint x: 234, endPoint y: 208, distance: 71.3
click at [234, 208] on body "Editor de páginas Alterações [PERSON_NAME] automaticamente Proposta de investim…" at bounding box center [384, 182] width 769 height 365
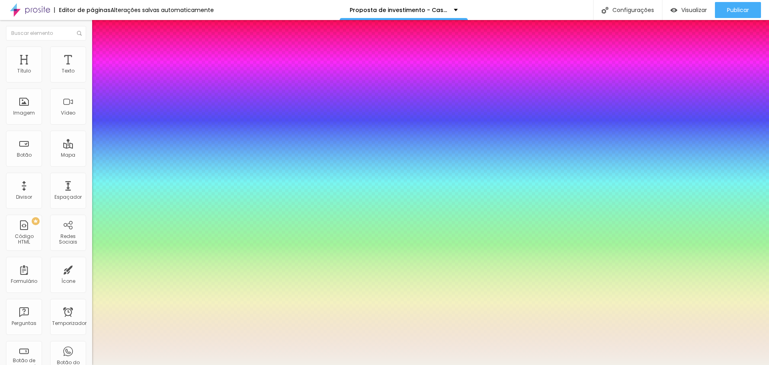
click at [395, 365] on div at bounding box center [384, 365] width 769 height 0
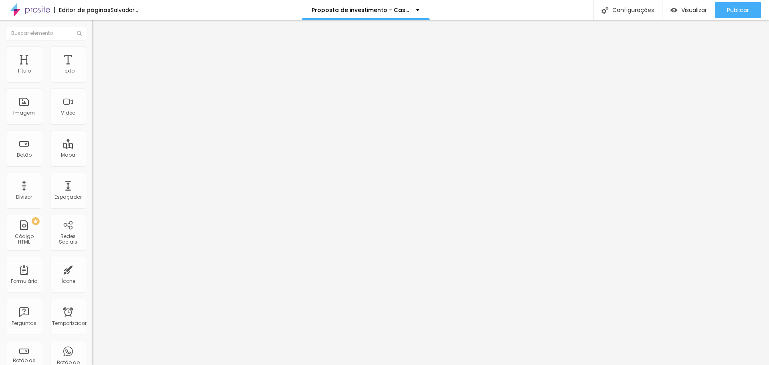
click at [99, 55] on font "Estilo" at bounding box center [105, 51] width 12 height 7
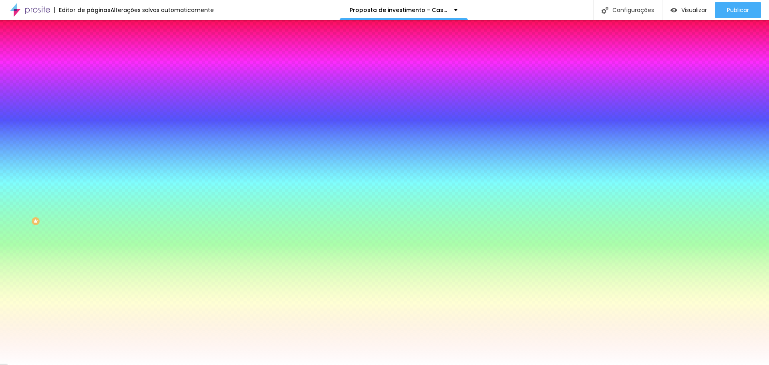
drag, startPoint x: 82, startPoint y: 143, endPoint x: 45, endPoint y: 139, distance: 37.0
click at [92, 117] on div "Cor de fundo Voltar ao padrão #FFFFFF" at bounding box center [138, 106] width 92 height 22
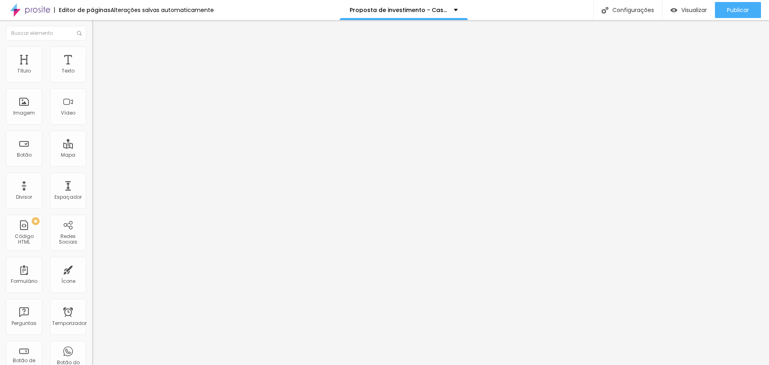
click at [92, 77] on button "button" at bounding box center [97, 73] width 11 height 8
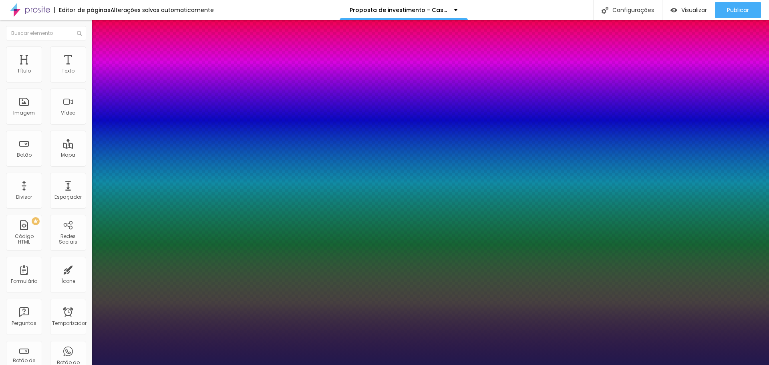
drag, startPoint x: 102, startPoint y: 175, endPoint x: 94, endPoint y: 175, distance: 7.6
drag, startPoint x: 134, startPoint y: 191, endPoint x: 69, endPoint y: 187, distance: 65.1
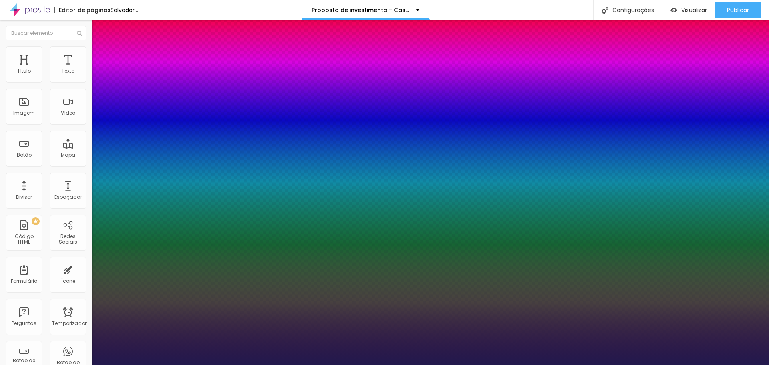
click at [399, 365] on div at bounding box center [384, 365] width 769 height 0
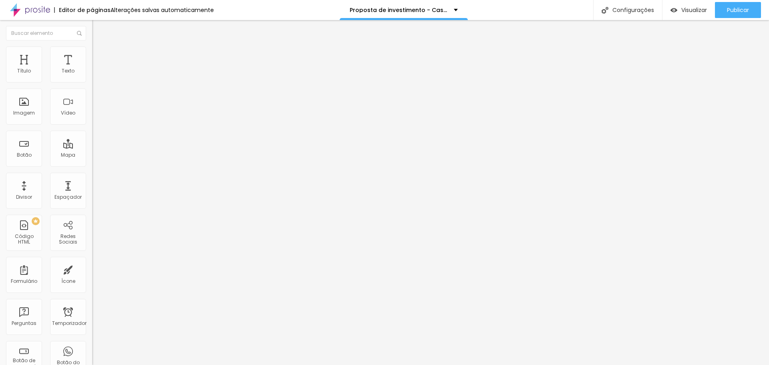
click at [95, 75] on icon "button" at bounding box center [97, 72] width 5 height 5
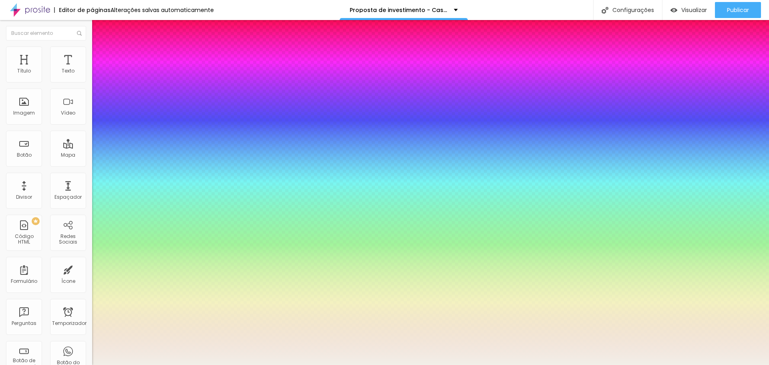
click at [307, 365] on div at bounding box center [384, 365] width 769 height 0
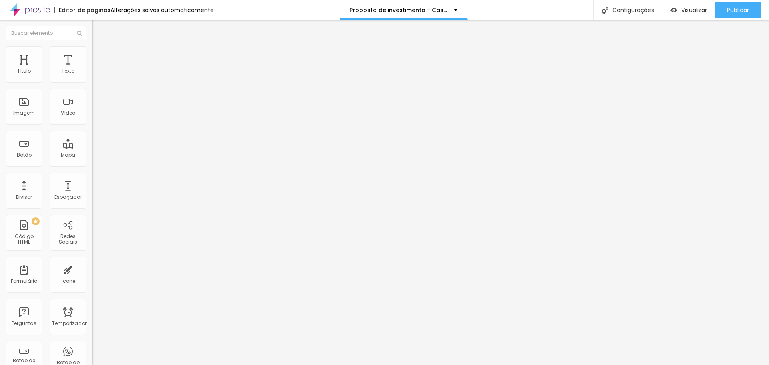
click at [95, 75] on icon "button" at bounding box center [97, 72] width 5 height 5
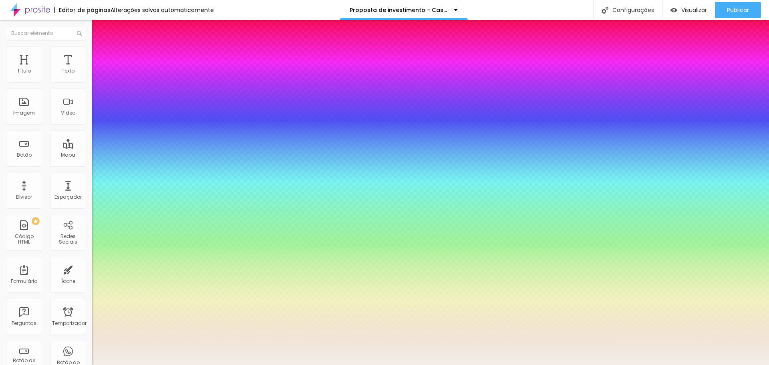
click at [487, 365] on div at bounding box center [384, 365] width 769 height 0
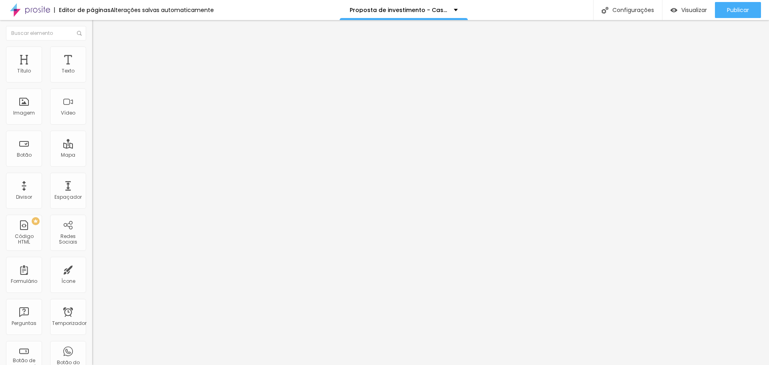
click at [95, 75] on icon "button" at bounding box center [97, 72] width 5 height 5
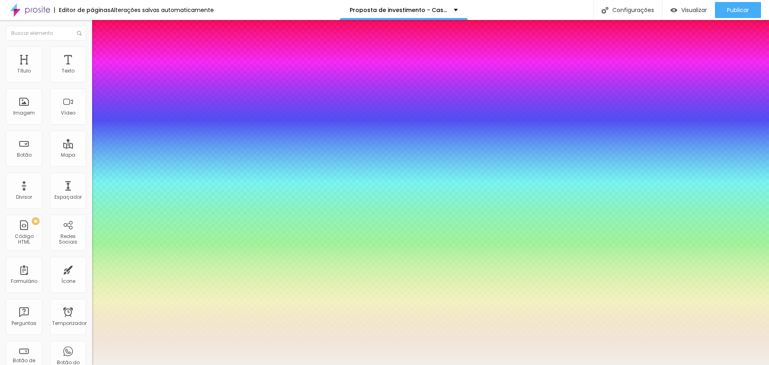
click at [460, 365] on div at bounding box center [384, 365] width 769 height 0
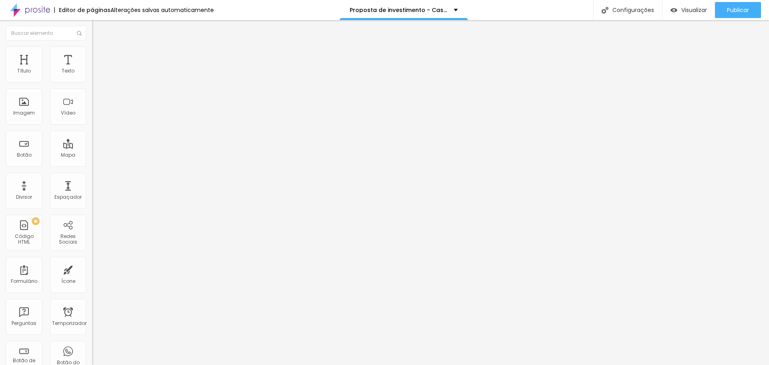
click at [95, 75] on icon "button" at bounding box center [97, 72] width 5 height 5
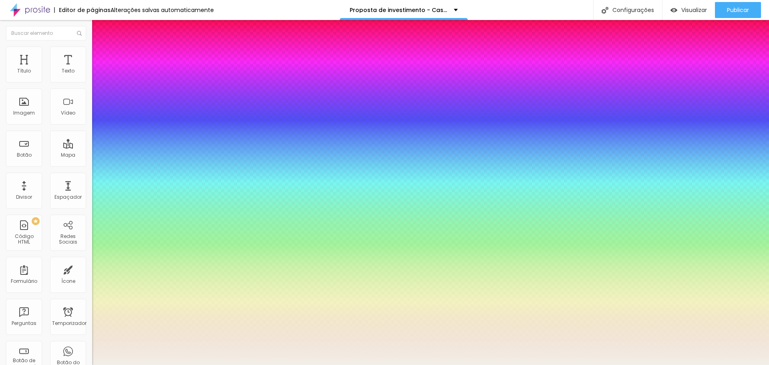
click at [523, 365] on div at bounding box center [384, 365] width 769 height 0
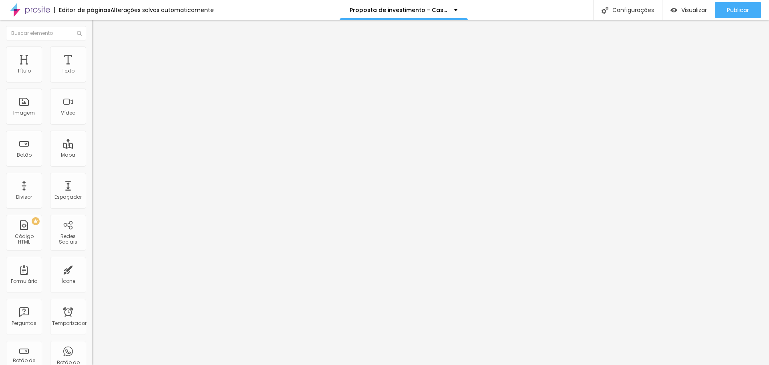
click at [92, 77] on button "button" at bounding box center [97, 73] width 11 height 8
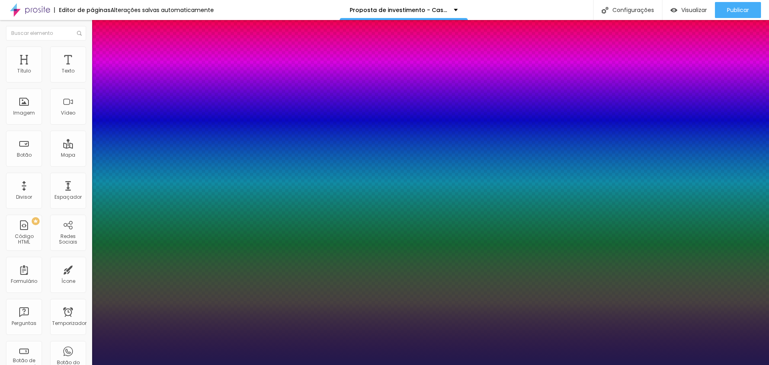
drag, startPoint x: 181, startPoint y: 208, endPoint x: 143, endPoint y: 194, distance: 41.1
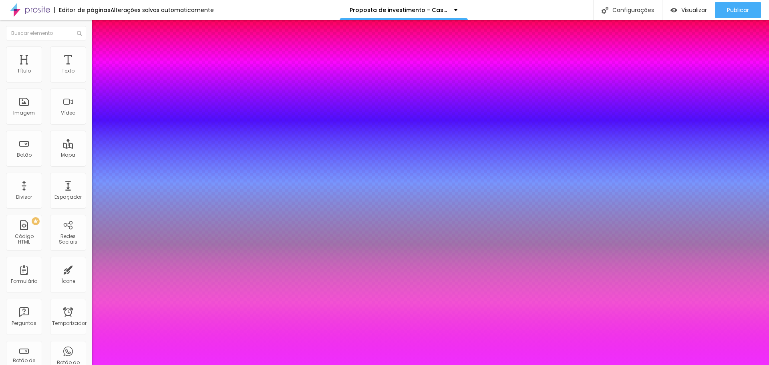
drag, startPoint x: 181, startPoint y: 206, endPoint x: 159, endPoint y: 201, distance: 22.3
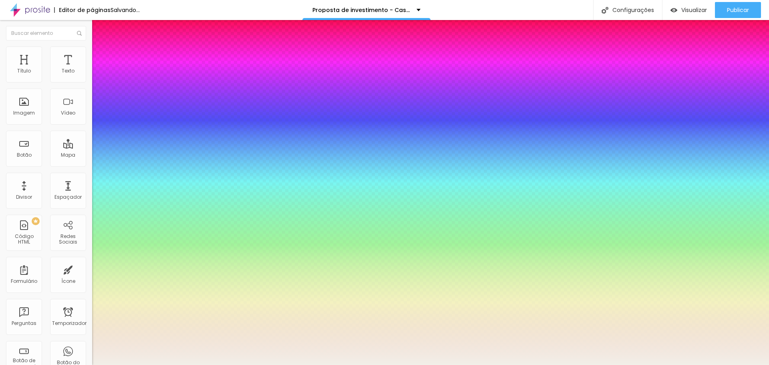
click at [484, 365] on div at bounding box center [384, 365] width 769 height 0
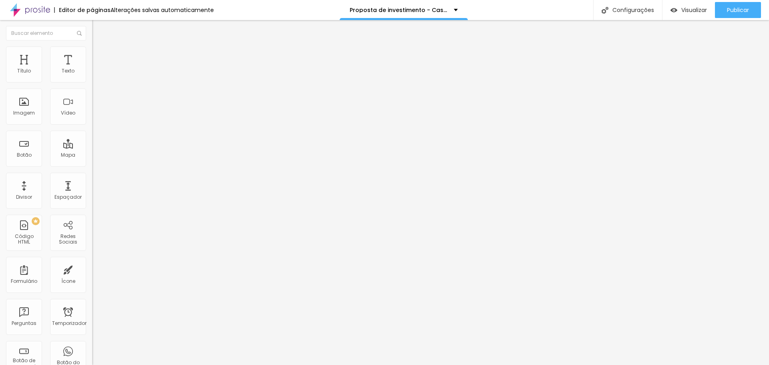
click at [95, 75] on icon "button" at bounding box center [97, 72] width 5 height 5
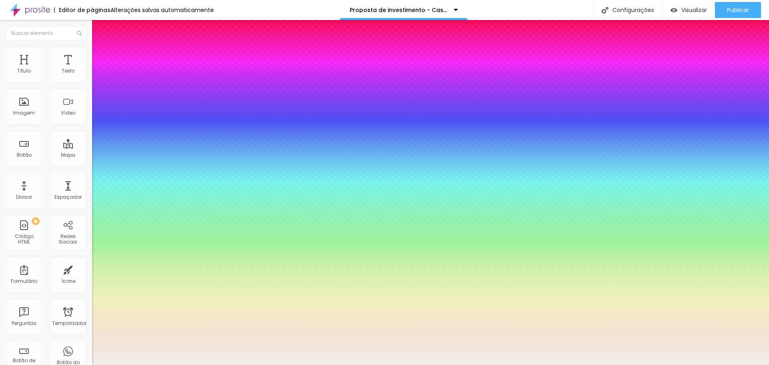
click at [235, 365] on div at bounding box center [384, 365] width 769 height 0
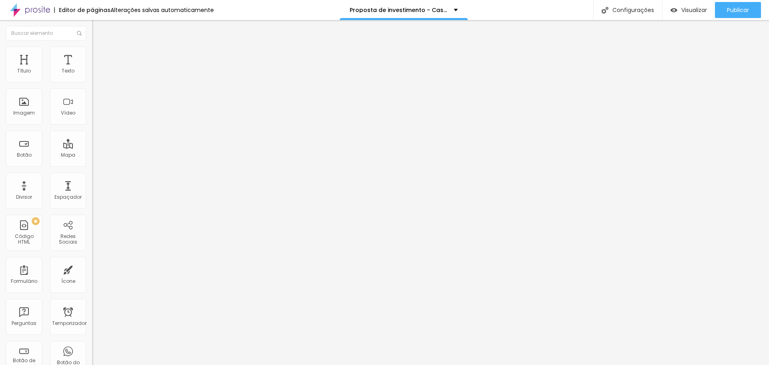
click at [92, 49] on img at bounding box center [95, 49] width 7 height 7
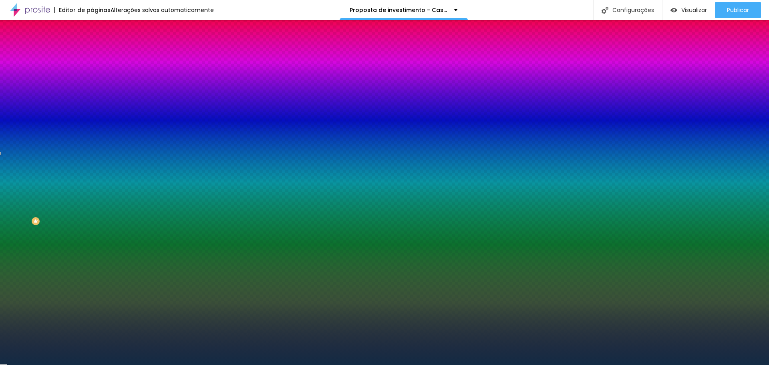
click at [92, 73] on div "Adicionar imagem" at bounding box center [138, 70] width 92 height 6
click at [97, 74] on font "Adicionar imagem" at bounding box center [120, 70] width 47 height 7
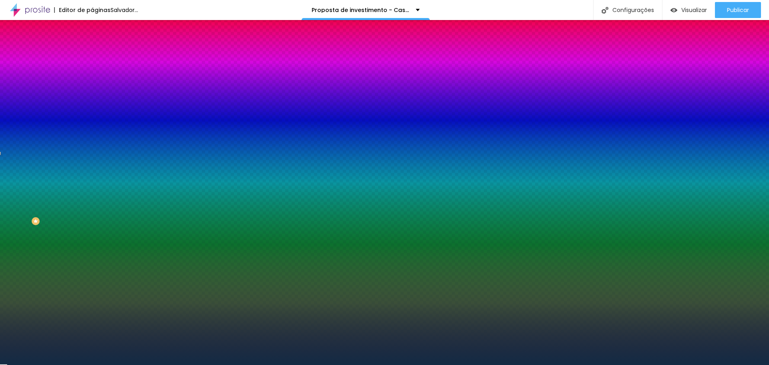
click at [92, 109] on div at bounding box center [138, 109] width 92 height 0
click at [80, 162] on div at bounding box center [384, 182] width 769 height 365
click at [81, 165] on div at bounding box center [384, 182] width 769 height 365
click at [81, 172] on div at bounding box center [384, 182] width 769 height 365
click at [7, 99] on div at bounding box center [3, 98] width 8 height 1
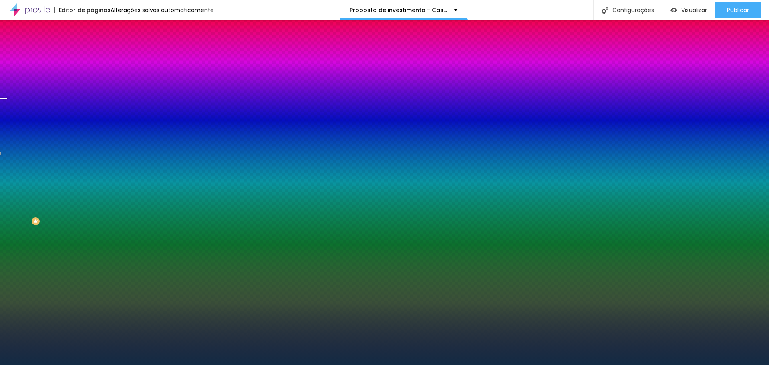
click at [81, 180] on div at bounding box center [384, 182] width 769 height 365
click at [77, 183] on div at bounding box center [384, 182] width 769 height 365
click at [79, 185] on div at bounding box center [384, 182] width 769 height 365
drag, startPoint x: 79, startPoint y: 184, endPoint x: 85, endPoint y: 192, distance: 9.5
click at [85, 192] on div at bounding box center [384, 182] width 769 height 365
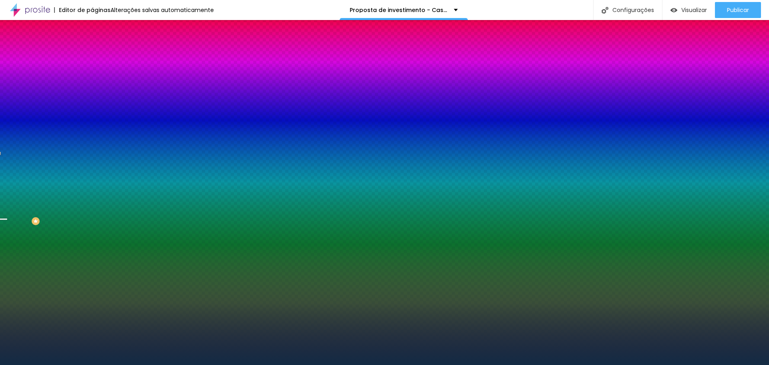
click at [144, 74] on span at bounding box center [146, 70] width 5 height 7
click at [92, 109] on div at bounding box center [138, 109] width 92 height 0
drag, startPoint x: 81, startPoint y: 190, endPoint x: 89, endPoint y: 194, distance: 9.0
click at [92, 166] on div "Imagem de fundo Adicionar imagem Efeito da Imagem Nenhum Nenhum Parallax Cor de…" at bounding box center [138, 115] width 92 height 104
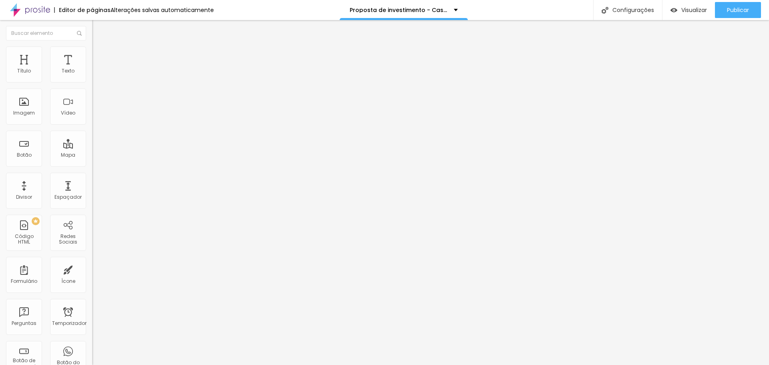
click at [99, 55] on font "Estilo" at bounding box center [105, 51] width 12 height 7
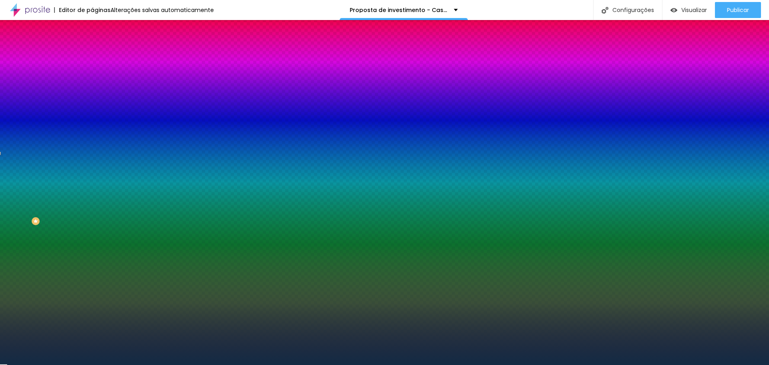
click at [92, 109] on div at bounding box center [138, 109] width 92 height 0
click at [79, 184] on div at bounding box center [384, 182] width 769 height 365
drag, startPoint x: 79, startPoint y: 184, endPoint x: 86, endPoint y: 194, distance: 13.0
click at [92, 166] on div "Imagem de fundo Adicionar imagem Efeito da Imagem Nenhum Nenhum Parallax Cor de…" at bounding box center [138, 115] width 92 height 104
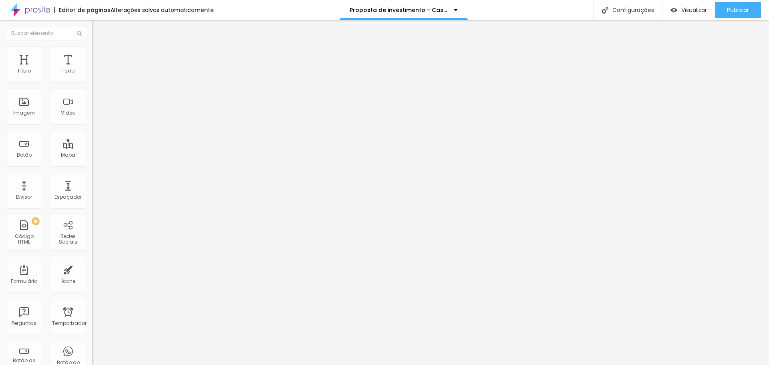
click at [182, 8] on font "Alterações salvas automaticamente" at bounding box center [162, 10] width 103 height 8
click at [610, 11] on div "Configurações" at bounding box center [627, 10] width 69 height 20
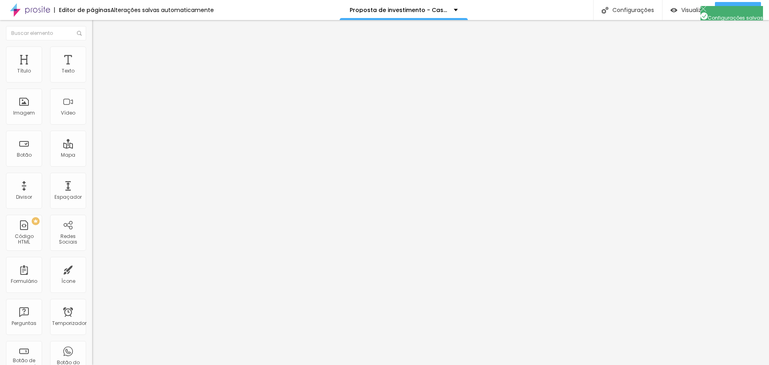
click at [99, 55] on font "Estilo" at bounding box center [105, 51] width 12 height 7
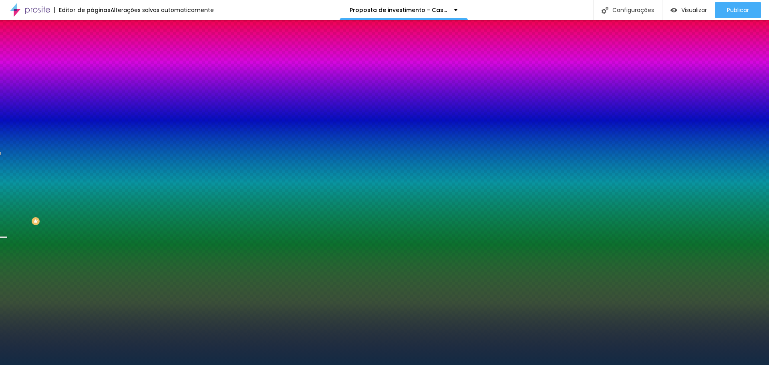
click at [92, 109] on div at bounding box center [138, 109] width 92 height 0
drag, startPoint x: 80, startPoint y: 193, endPoint x: 84, endPoint y: 217, distance: 24.4
click at [92, 117] on div at bounding box center [138, 117] width 92 height 0
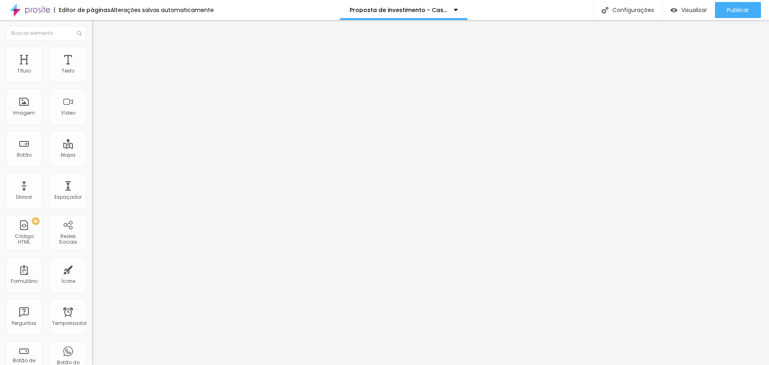
click at [99, 55] on font "Estilo" at bounding box center [105, 51] width 12 height 7
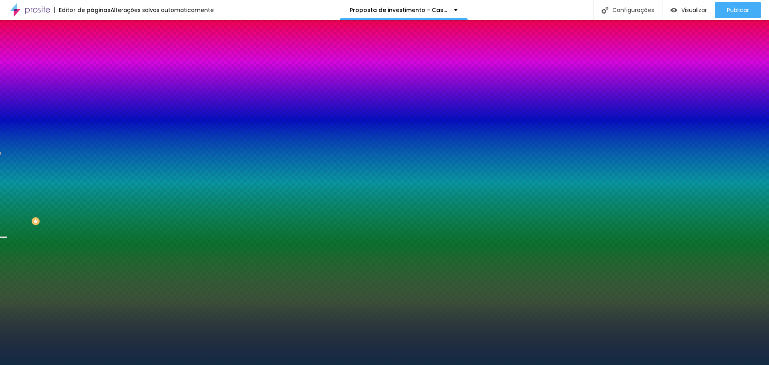
click at [92, 109] on div at bounding box center [138, 109] width 92 height 0
drag, startPoint x: 83, startPoint y: 195, endPoint x: 81, endPoint y: 218, distance: 23.3
click at [92, 220] on div "Editar nulo Conteúdo Estilo Avançado Imagem de fundo Adicionar imagem Efeito da…" at bounding box center [138, 192] width 92 height 345
drag, startPoint x: 82, startPoint y: 147, endPoint x: 41, endPoint y: 143, distance: 41.5
click at [92, 117] on div "Voltar ao padrão #132B44" at bounding box center [138, 108] width 92 height 17
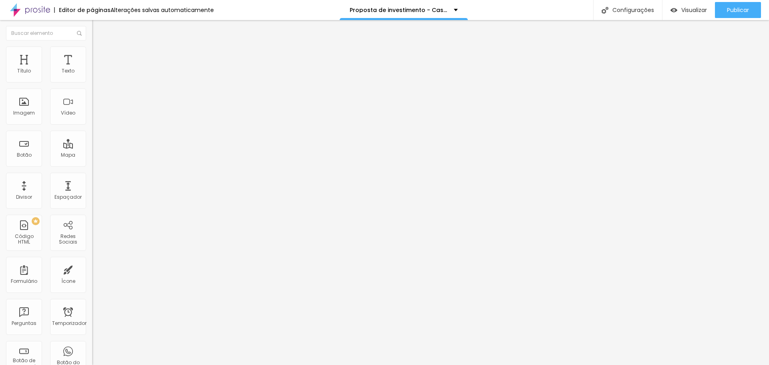
click at [92, 77] on button "button" at bounding box center [97, 73] width 11 height 8
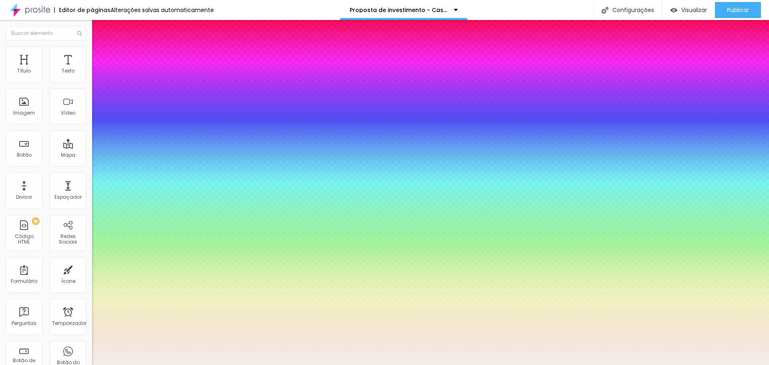
drag, startPoint x: 176, startPoint y: 207, endPoint x: 170, endPoint y: 208, distance: 6.4
drag, startPoint x: 180, startPoint y: 210, endPoint x: 145, endPoint y: 206, distance: 35.1
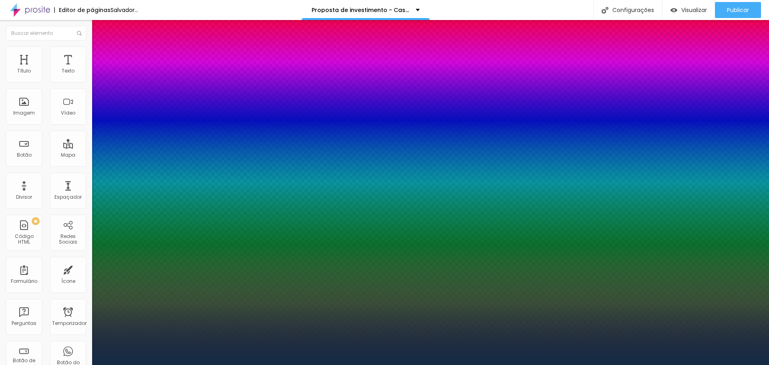
click at [704, 365] on div at bounding box center [384, 365] width 769 height 0
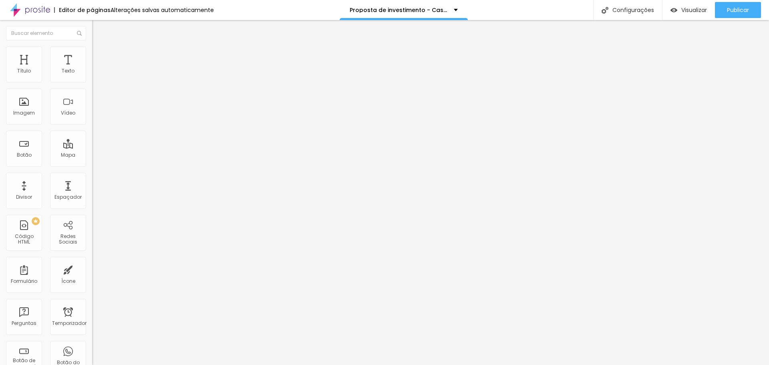
click at [92, 77] on button "button" at bounding box center [97, 73] width 11 height 8
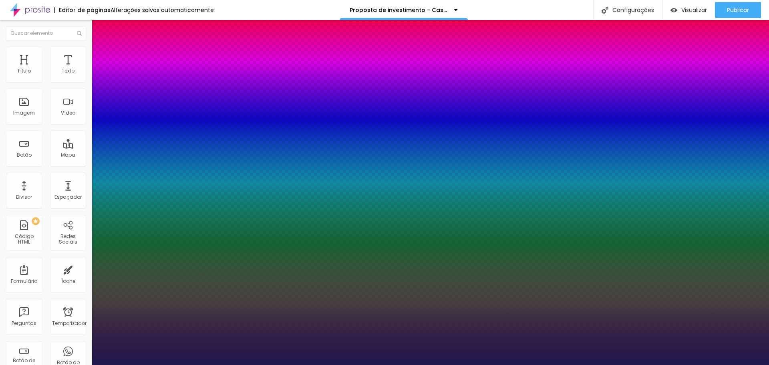
drag, startPoint x: 184, startPoint y: 209, endPoint x: 115, endPoint y: 202, distance: 69.3
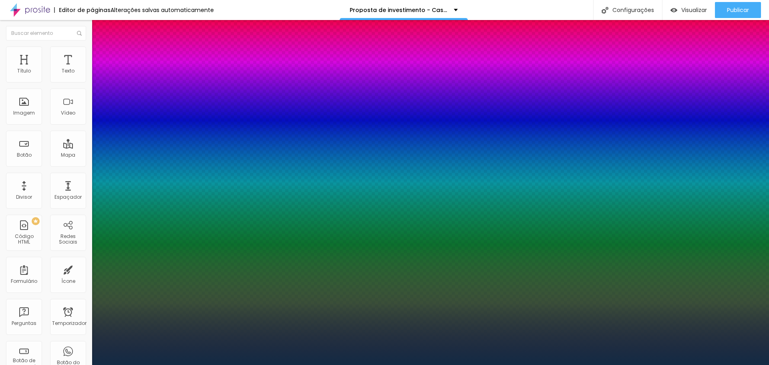
click at [322, 365] on div at bounding box center [384, 365] width 769 height 0
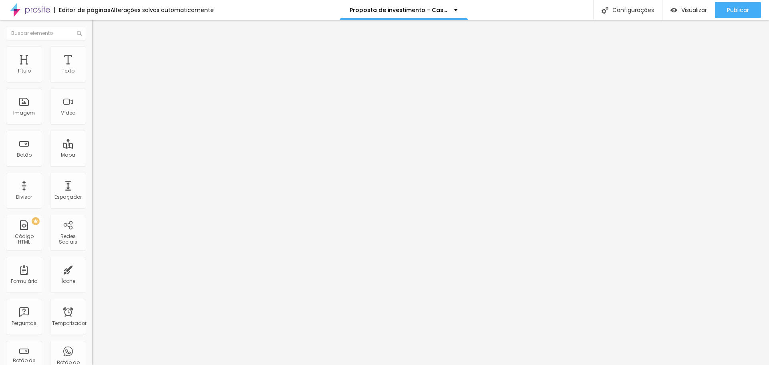
click at [92, 75] on div "Tipografia Voltar ao padrão" at bounding box center [138, 65] width 92 height 22
click at [99, 71] on icon "button" at bounding box center [100, 71] width 2 height 2
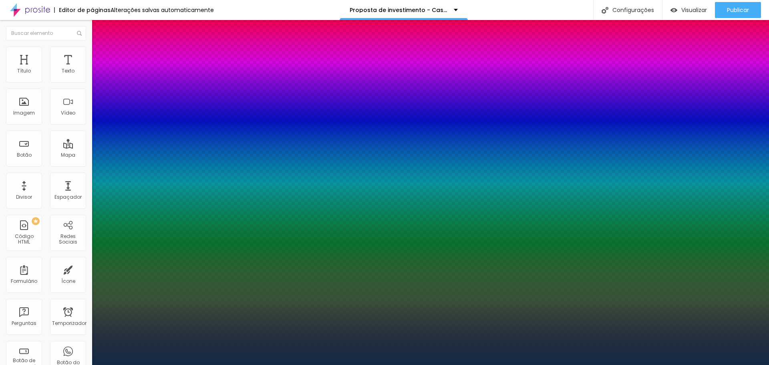
drag, startPoint x: 169, startPoint y: 210, endPoint x: 183, endPoint y: 210, distance: 13.6
drag, startPoint x: 182, startPoint y: 209, endPoint x: 126, endPoint y: 200, distance: 57.1
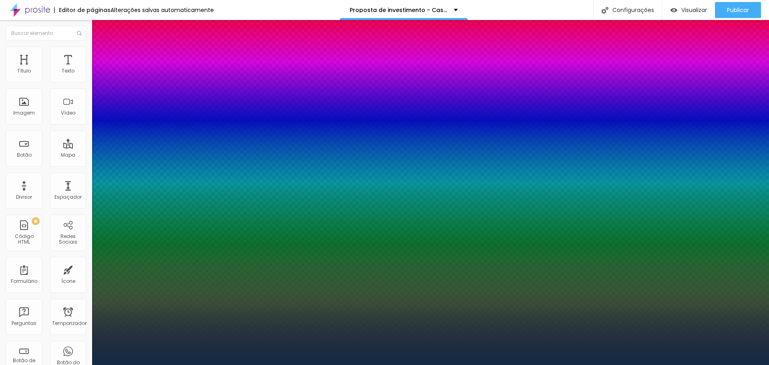
click at [378, 365] on div at bounding box center [384, 365] width 769 height 0
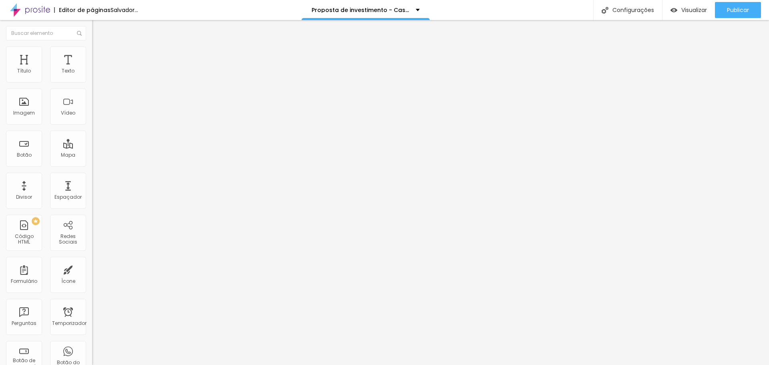
click at [92, 51] on img at bounding box center [95, 49] width 7 height 7
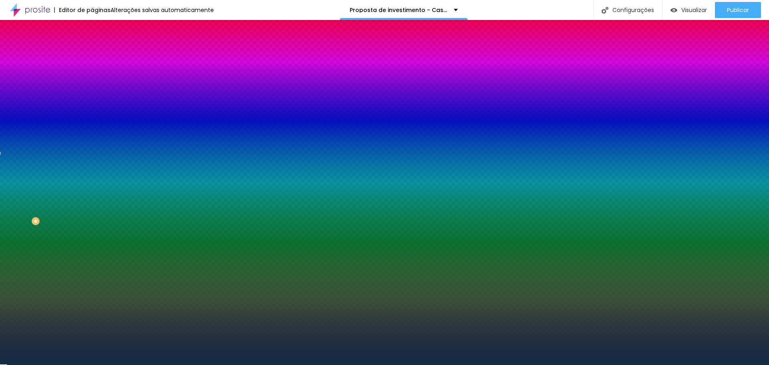
click at [92, 117] on input "#132B44" at bounding box center [140, 113] width 96 height 8
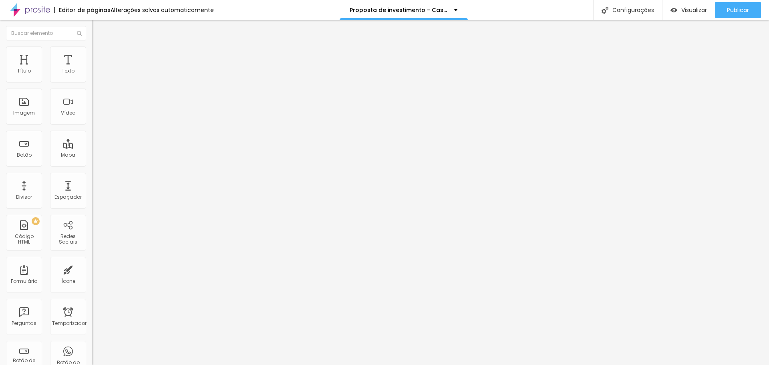
click at [99, 54] on font "Estilo" at bounding box center [105, 51] width 12 height 7
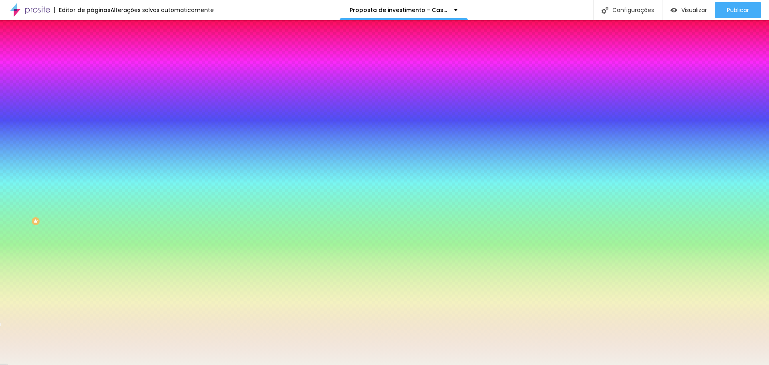
click at [92, 109] on div at bounding box center [138, 109] width 92 height 0
click at [80, 208] on div at bounding box center [384, 182] width 769 height 365
click at [81, 188] on div at bounding box center [384, 182] width 769 height 365
click at [81, 160] on div at bounding box center [384, 182] width 769 height 365
click at [79, 214] on div at bounding box center [384, 182] width 769 height 365
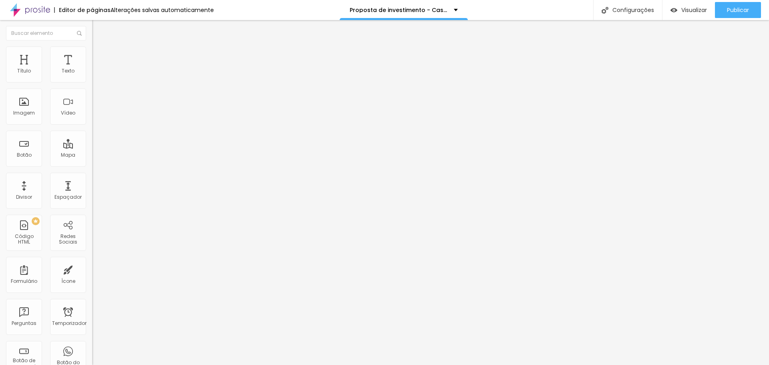
click at [99, 55] on font "Estilo" at bounding box center [105, 51] width 12 height 7
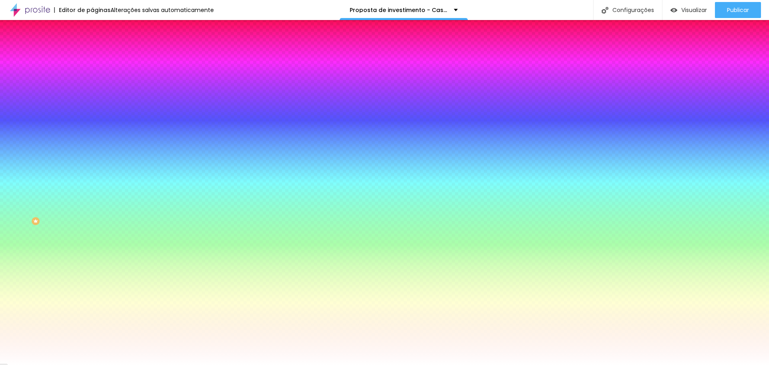
click at [92, 54] on img at bounding box center [95, 57] width 7 height 7
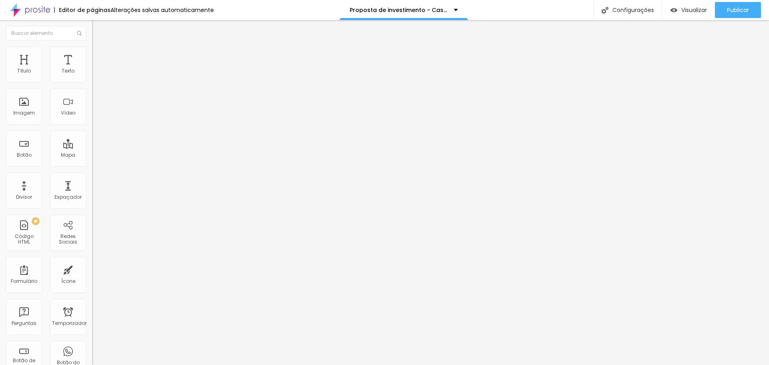
drag, startPoint x: 32, startPoint y: 77, endPoint x: 0, endPoint y: 83, distance: 32.6
click at [92, 155] on input "range" at bounding box center [118, 158] width 52 height 6
click at [99, 54] on font "Estilo" at bounding box center [105, 51] width 12 height 7
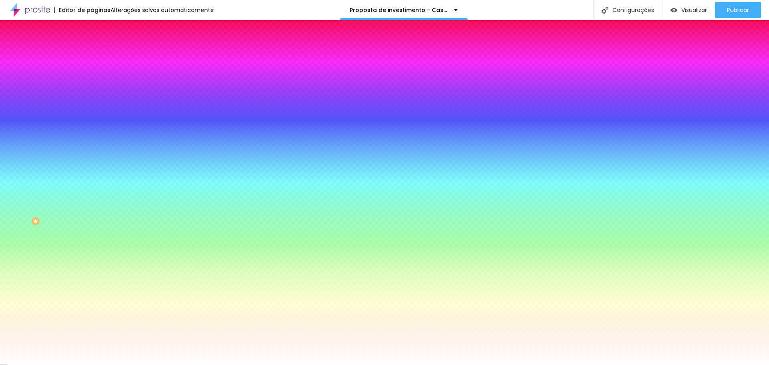
click at [92, 46] on img at bounding box center [95, 41] width 7 height 7
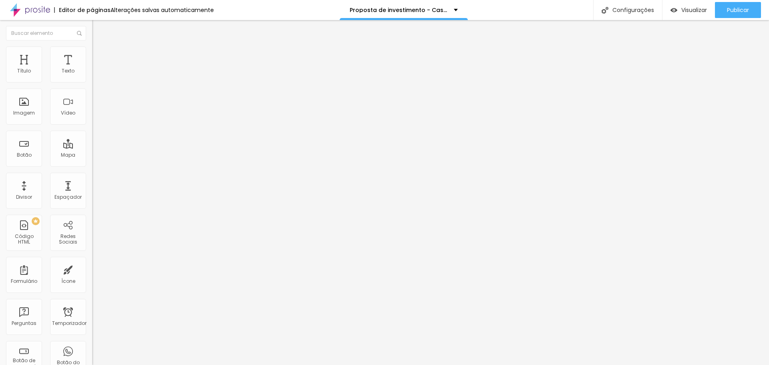
click at [99, 57] on font "Avançado" at bounding box center [112, 60] width 26 height 7
drag, startPoint x: 33, startPoint y: 79, endPoint x: 0, endPoint y: 72, distance: 34.1
click at [92, 155] on input "range" at bounding box center [118, 158] width 52 height 6
click at [99, 55] on font "Estilo" at bounding box center [105, 51] width 12 height 7
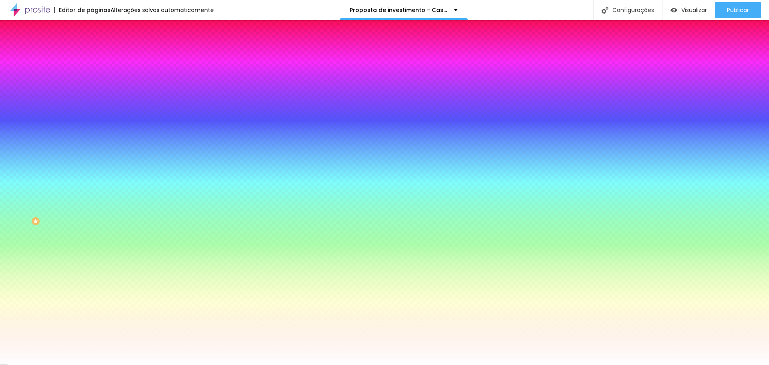
click at [99, 47] on font "Conteúdo" at bounding box center [111, 43] width 25 height 7
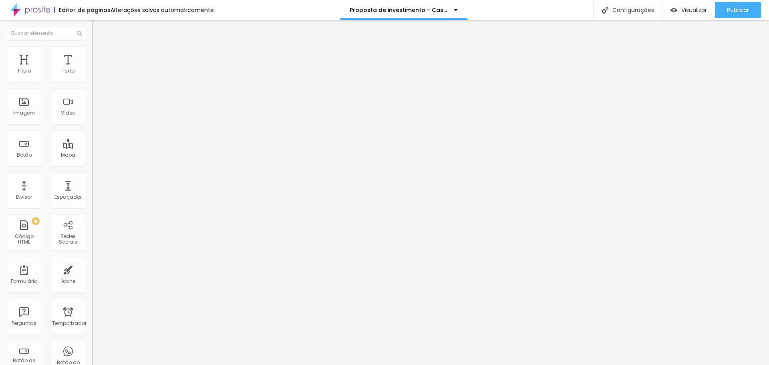
click at [92, 52] on img at bounding box center [95, 49] width 7 height 7
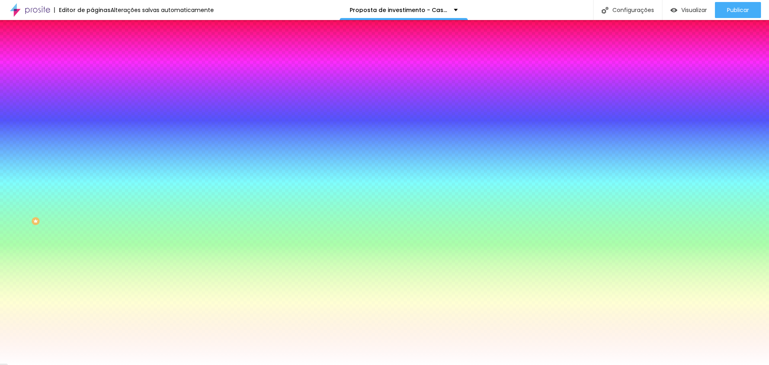
click at [99, 57] on font "Avançado" at bounding box center [112, 60] width 26 height 7
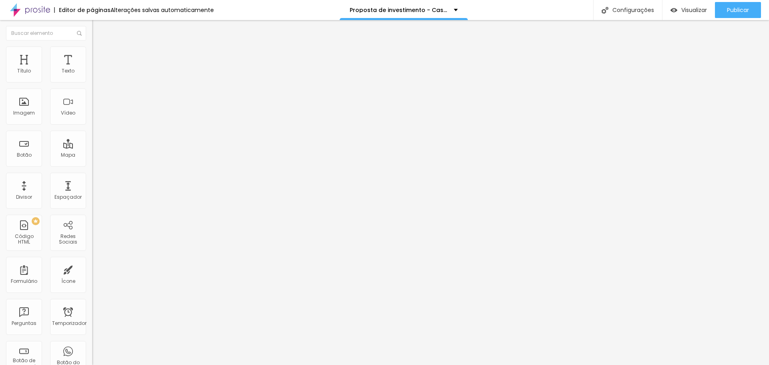
drag, startPoint x: 34, startPoint y: 80, endPoint x: 0, endPoint y: 73, distance: 34.8
click at [92, 155] on input "range" at bounding box center [118, 158] width 52 height 6
click at [92, 52] on li "Estilo" at bounding box center [138, 50] width 92 height 8
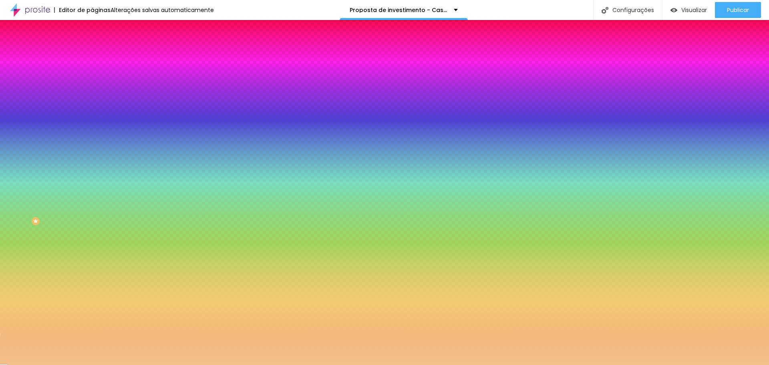
drag, startPoint x: 83, startPoint y: 83, endPoint x: 55, endPoint y: 78, distance: 28.1
click at [92, 78] on div "#F2C189" at bounding box center [138, 81] width 92 height 8
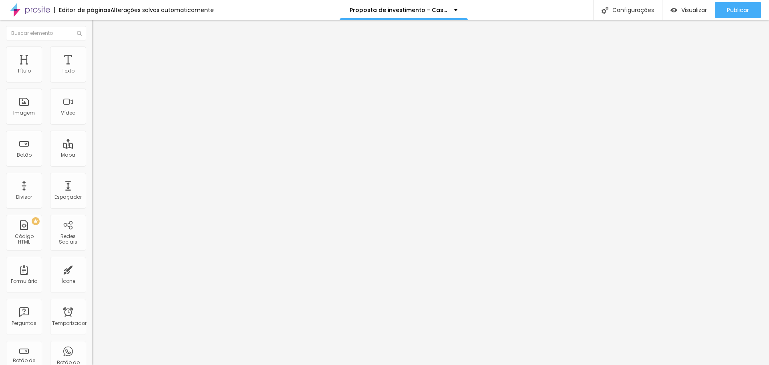
click at [99, 55] on font "Estilo" at bounding box center [105, 51] width 12 height 7
click at [92, 52] on img at bounding box center [95, 49] width 7 height 7
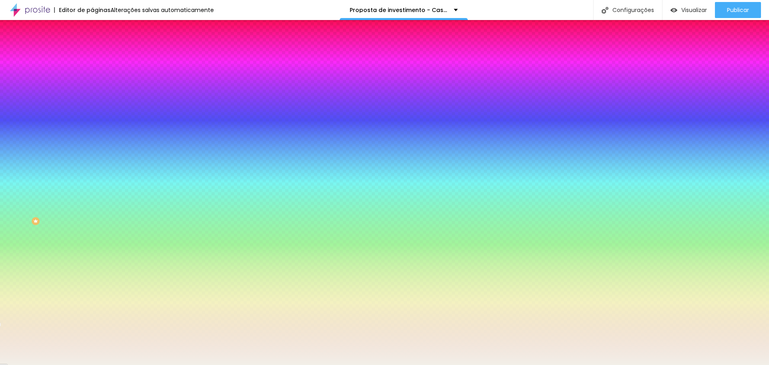
click at [92, 117] on input "#F2EFE8" at bounding box center [140, 113] width 96 height 8
drag, startPoint x: 83, startPoint y: 145, endPoint x: 45, endPoint y: 140, distance: 37.5
click at [92, 117] on div "Voltar ao padrão #F2EFE8" at bounding box center [138, 108] width 92 height 17
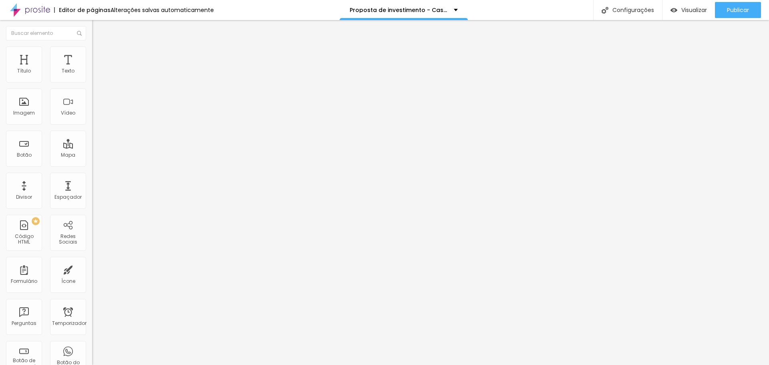
click at [99, 54] on font "Estilo" at bounding box center [105, 51] width 12 height 7
click at [92, 54] on img at bounding box center [95, 57] width 7 height 7
click at [99, 47] on font "Conteúdo" at bounding box center [111, 43] width 25 height 7
click at [99, 55] on font "Estilo" at bounding box center [105, 51] width 12 height 7
click at [92, 50] on img at bounding box center [95, 49] width 7 height 7
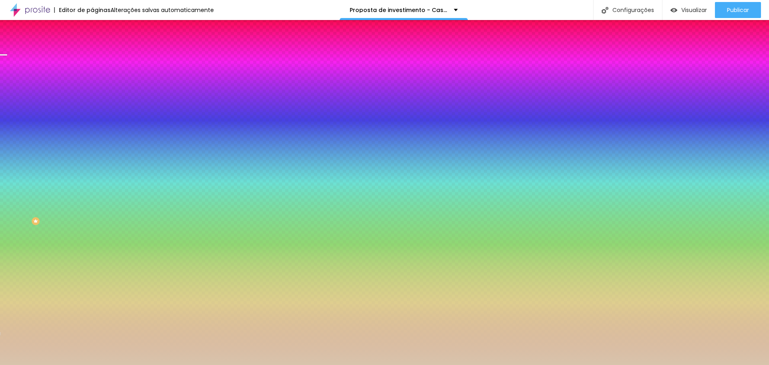
drag, startPoint x: 63, startPoint y: 81, endPoint x: 88, endPoint y: 86, distance: 25.4
click at [92, 86] on div "Cor de fundo Voltar ao padrão #D8C4AC Sombra ATIVO Voltar ao padrão Borda Volta…" at bounding box center [138, 98] width 92 height 71
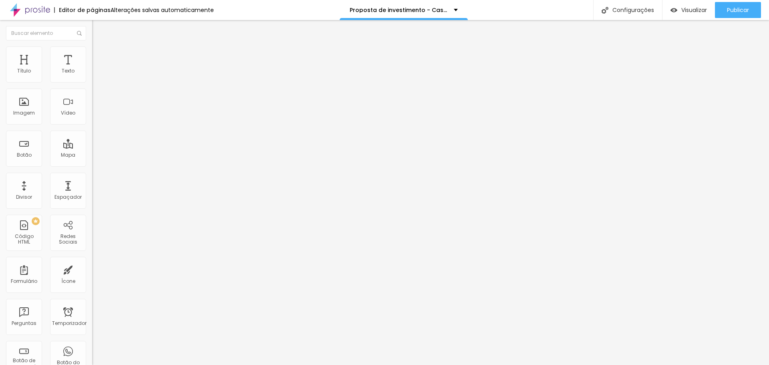
click at [92, 52] on li "Estilo" at bounding box center [138, 50] width 92 height 8
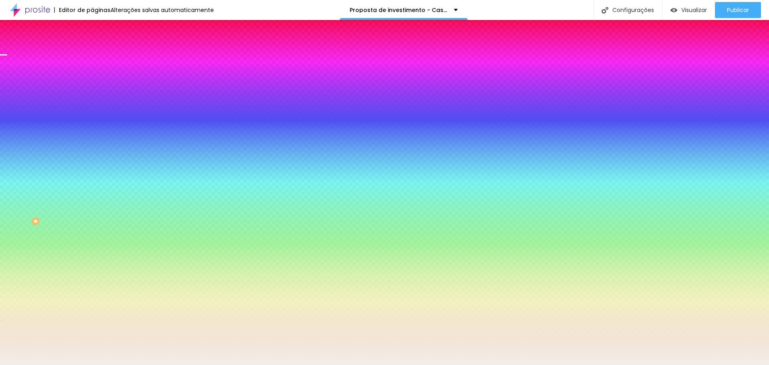
click at [92, 77] on div at bounding box center [138, 77] width 92 height 0
drag, startPoint x: 81, startPoint y: 100, endPoint x: 86, endPoint y: 158, distance: 58.3
click at [92, 158] on div "Editar nulo Conteúdo Estilo Avançado Cor de fundo Voltar ao padrão #F2EFE8 Somb…" at bounding box center [138, 192] width 92 height 345
click at [99, 57] on font "Avançado" at bounding box center [112, 60] width 26 height 7
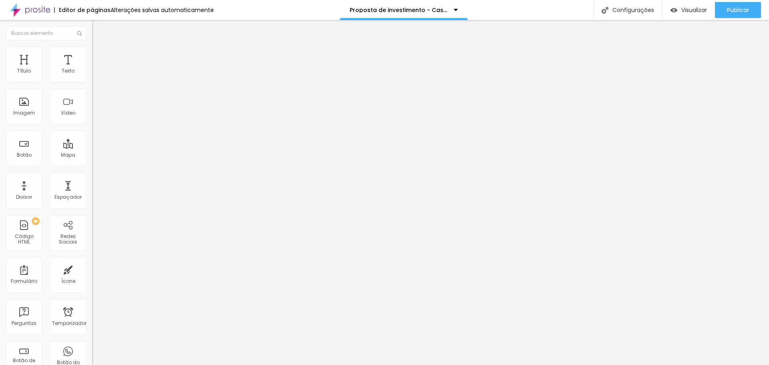
click at [99, 47] on font "Conteúdo" at bounding box center [111, 43] width 25 height 7
click at [99, 57] on font "Avançado" at bounding box center [112, 60] width 26 height 7
click at [99, 55] on font "Estilo" at bounding box center [105, 51] width 12 height 7
click at [92, 90] on button "button" at bounding box center [97, 85] width 11 height 8
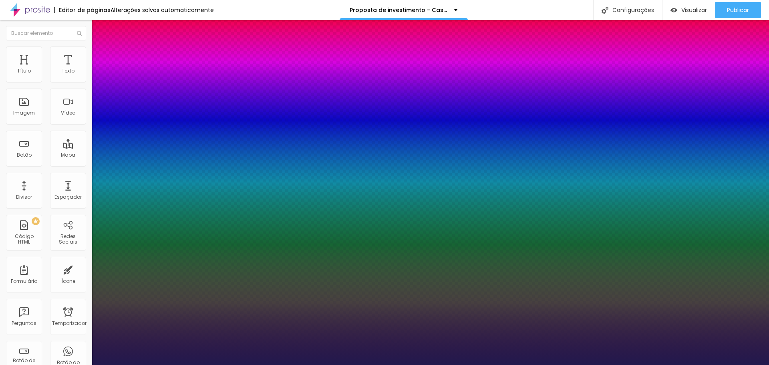
drag, startPoint x: 163, startPoint y: 186, endPoint x: 195, endPoint y: 182, distance: 31.9
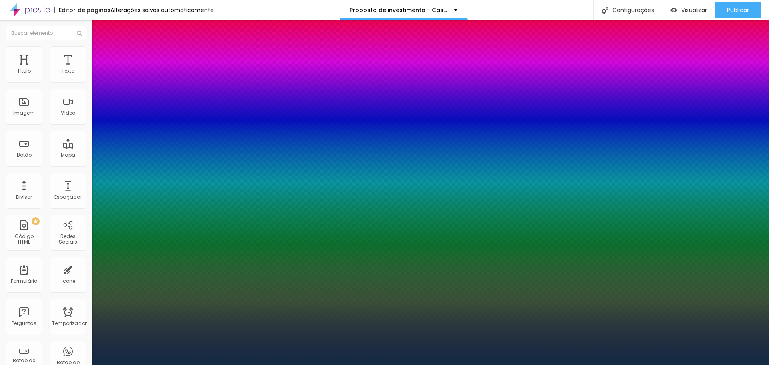
click at [473, 365] on div at bounding box center [384, 365] width 769 height 0
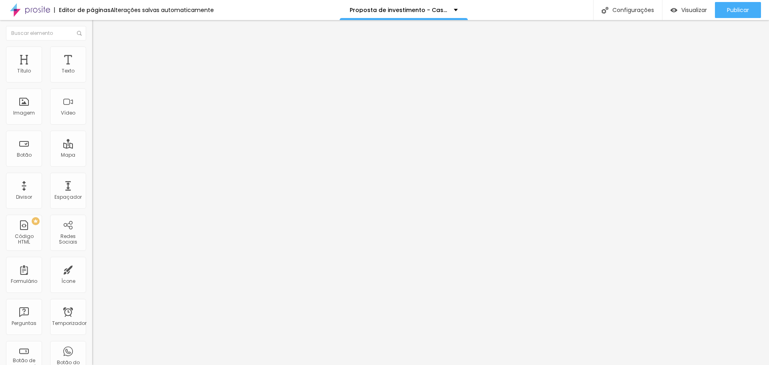
click at [92, 166] on button "button" at bounding box center [97, 162] width 11 height 8
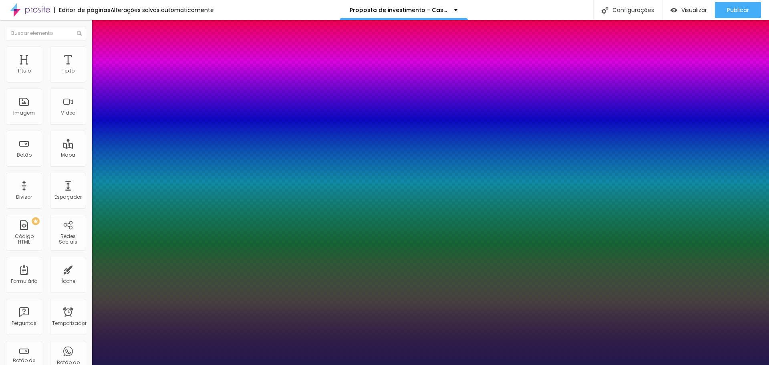
click at [18, 365] on div at bounding box center [384, 365] width 769 height 0
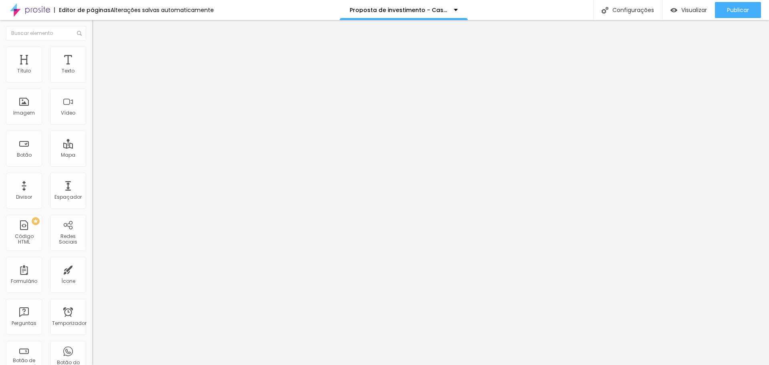
click at [99, 55] on font "Estilo" at bounding box center [105, 51] width 12 height 7
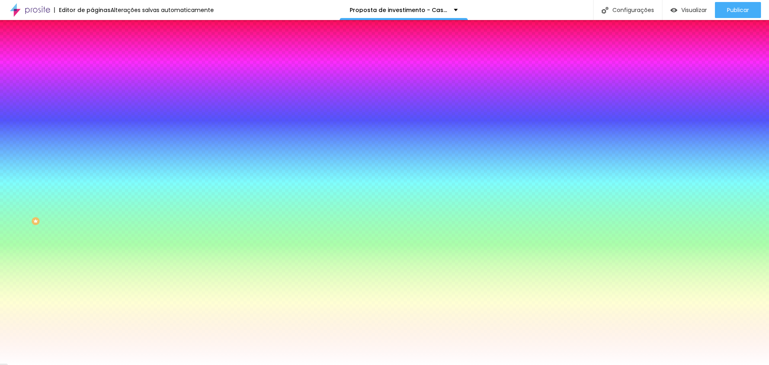
drag, startPoint x: 83, startPoint y: 81, endPoint x: 52, endPoint y: 79, distance: 31.0
click at [92, 79] on div "#FFFFFF" at bounding box center [138, 81] width 92 height 8
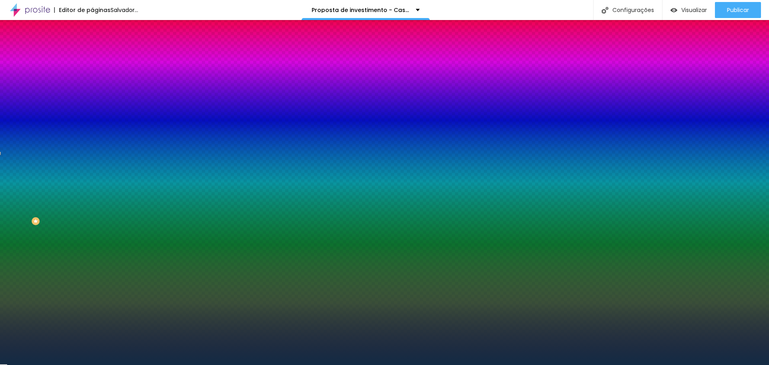
click at [92, 77] on div at bounding box center [138, 77] width 92 height 0
click at [79, 92] on div at bounding box center [384, 182] width 769 height 365
drag, startPoint x: 80, startPoint y: 93, endPoint x: 85, endPoint y: 95, distance: 5.6
click at [8, 30] on div at bounding box center [4, 29] width 8 height 1
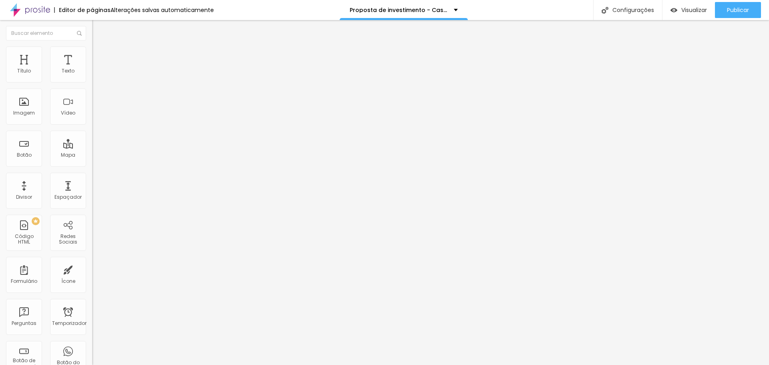
click at [92, 51] on img at bounding box center [95, 49] width 7 height 7
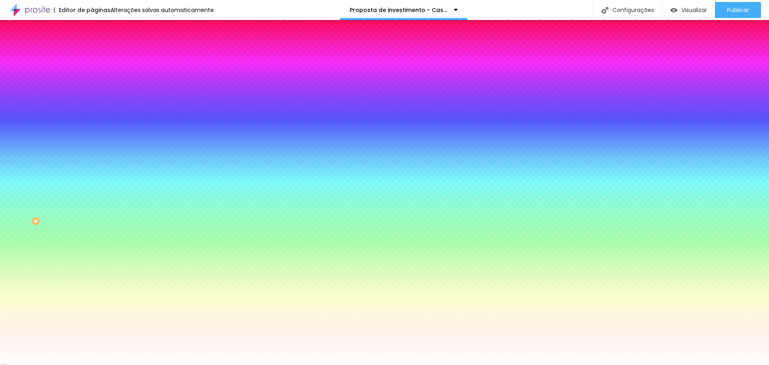
drag, startPoint x: 83, startPoint y: 79, endPoint x: 63, endPoint y: 79, distance: 20.0
click at [92, 79] on input "#FFFFFF" at bounding box center [140, 81] width 96 height 8
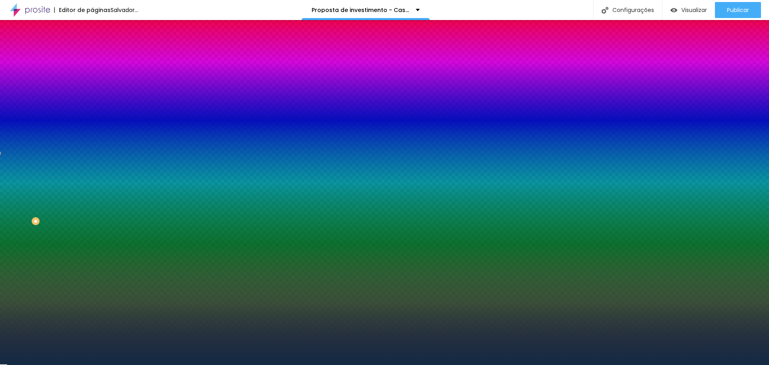
click at [92, 77] on div at bounding box center [138, 77] width 92 height 0
click at [81, 96] on div at bounding box center [384, 182] width 769 height 365
click at [7, 30] on div at bounding box center [3, 28] width 8 height 1
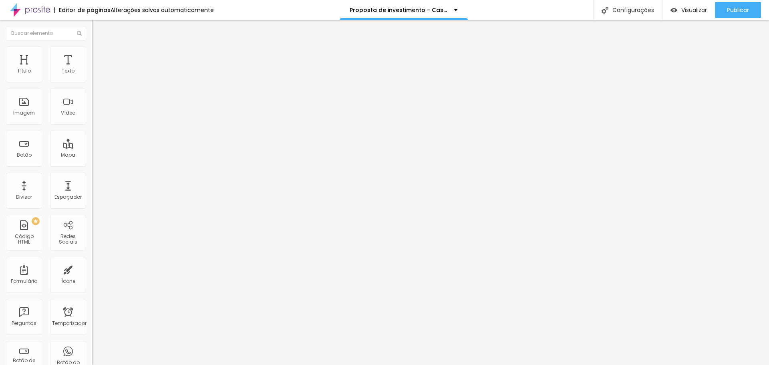
click at [99, 55] on font "Estilo" at bounding box center [105, 51] width 12 height 7
click at [92, 49] on img at bounding box center [95, 49] width 7 height 7
click at [99, 47] on font "Estilo" at bounding box center [105, 43] width 12 height 7
click at [92, 52] on li "Estilo" at bounding box center [138, 50] width 92 height 8
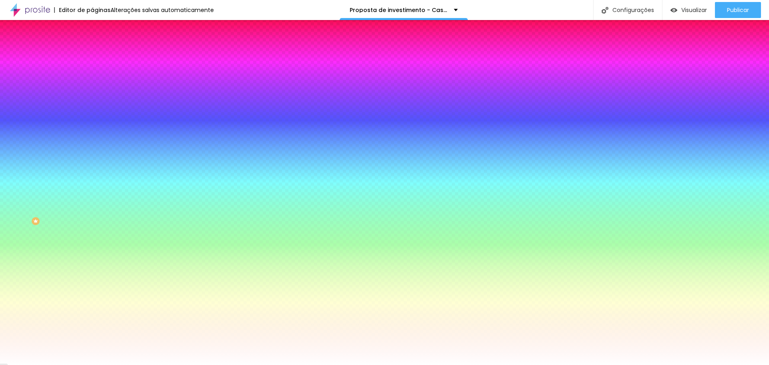
drag, startPoint x: 80, startPoint y: 145, endPoint x: 50, endPoint y: 142, distance: 29.8
click at [92, 117] on div "#FFFFFF" at bounding box center [138, 113] width 92 height 8
click at [92, 117] on input "#FFFFFF" at bounding box center [140, 113] width 96 height 8
drag, startPoint x: 82, startPoint y: 143, endPoint x: 55, endPoint y: 140, distance: 27.0
click at [92, 117] on div "#FFFFFF" at bounding box center [138, 113] width 92 height 8
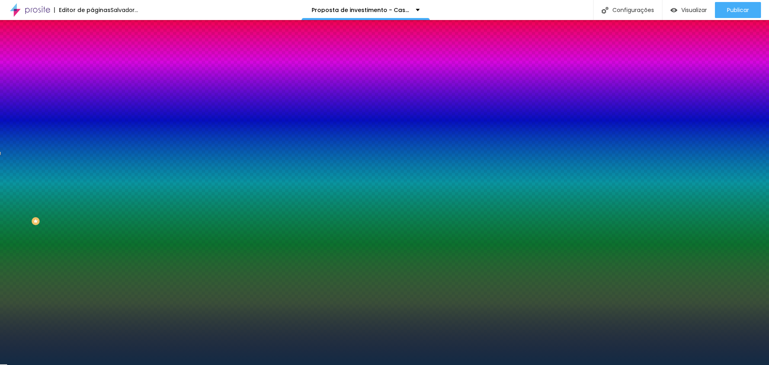
click at [92, 109] on div at bounding box center [138, 109] width 92 height 0
click at [81, 160] on div at bounding box center [384, 182] width 769 height 365
click at [81, 159] on div at bounding box center [384, 182] width 769 height 365
click at [7, 22] on div at bounding box center [3, 21] width 8 height 1
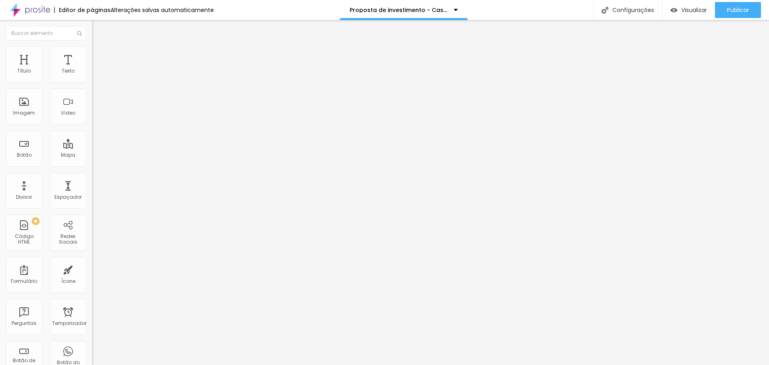
click at [92, 53] on li "Estilo" at bounding box center [138, 50] width 92 height 8
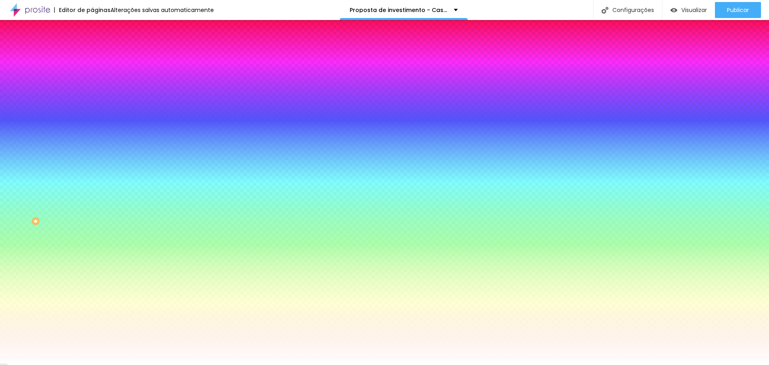
drag, startPoint x: 83, startPoint y: 146, endPoint x: 54, endPoint y: 141, distance: 29.3
click at [92, 117] on div "#FFFFFF" at bounding box center [138, 113] width 92 height 8
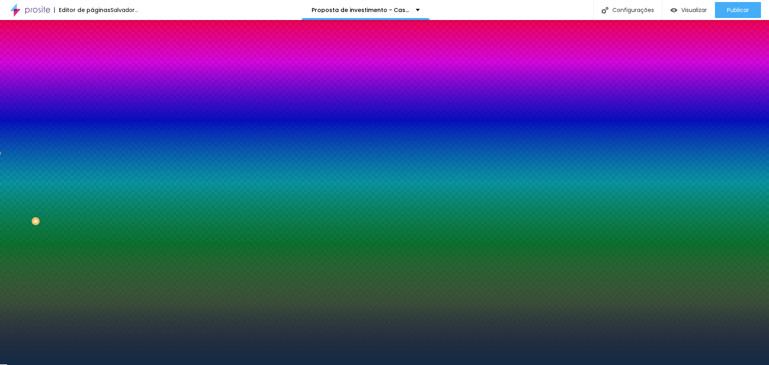
click at [92, 109] on div at bounding box center [138, 109] width 92 height 0
click at [79, 161] on div at bounding box center [384, 182] width 769 height 365
click at [7, 30] on div at bounding box center [3, 28] width 8 height 1
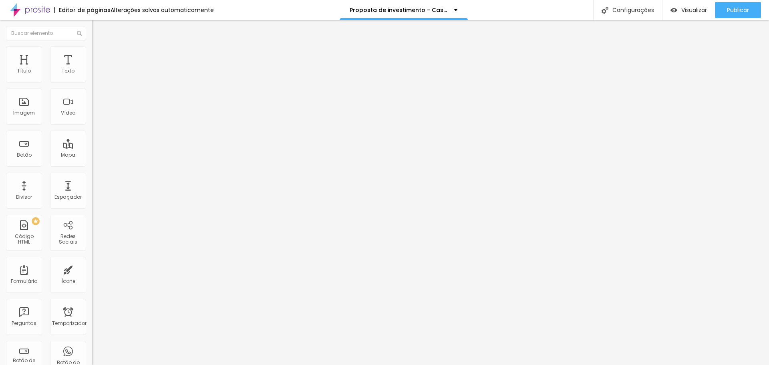
click at [92, 51] on li "Estilo" at bounding box center [138, 50] width 92 height 8
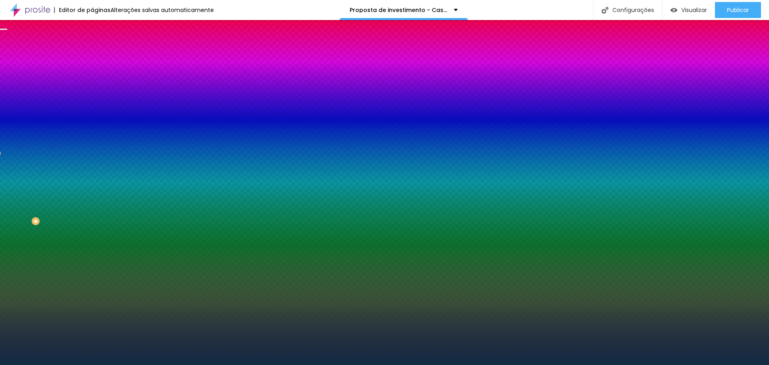
click at [92, 109] on div at bounding box center [138, 109] width 92 height 0
click at [79, 159] on div at bounding box center [384, 182] width 769 height 365
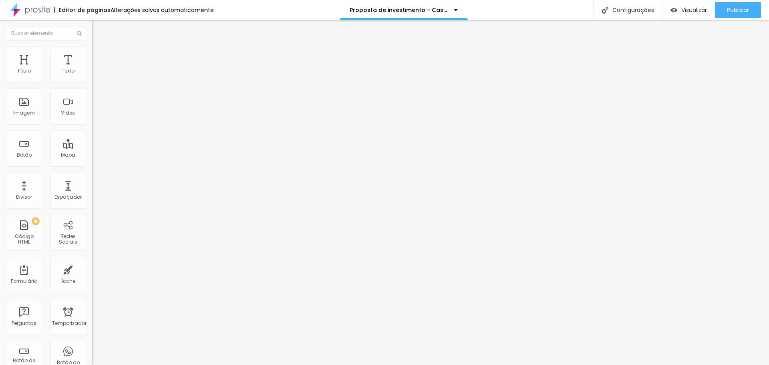
click at [92, 53] on li "Estilo" at bounding box center [138, 50] width 92 height 8
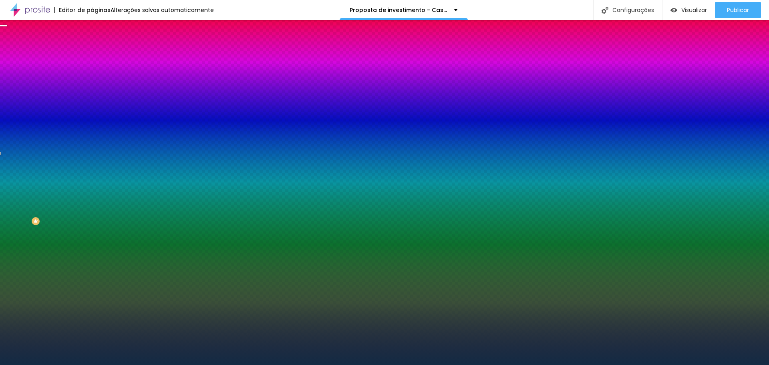
click at [92, 109] on div at bounding box center [138, 109] width 92 height 0
click at [7, 30] on div at bounding box center [3, 28] width 8 height 1
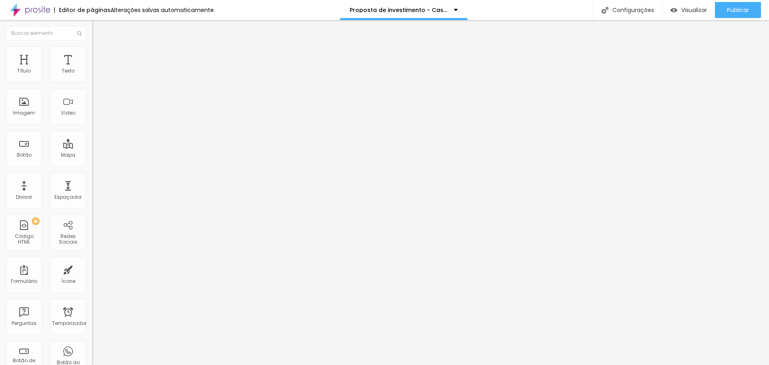
click at [92, 49] on img at bounding box center [95, 49] width 7 height 7
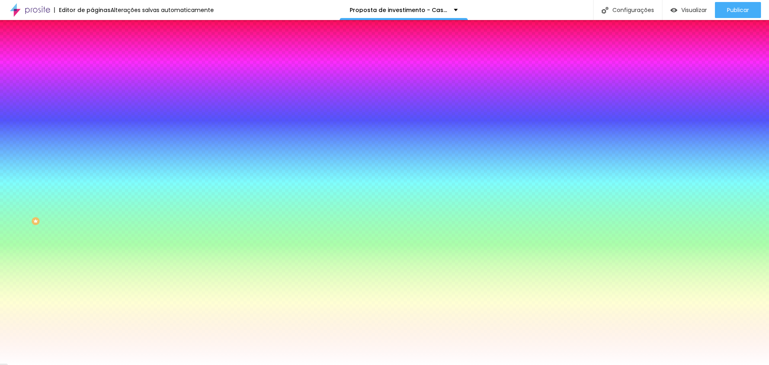
click at [92, 109] on div at bounding box center [138, 109] width 92 height 0
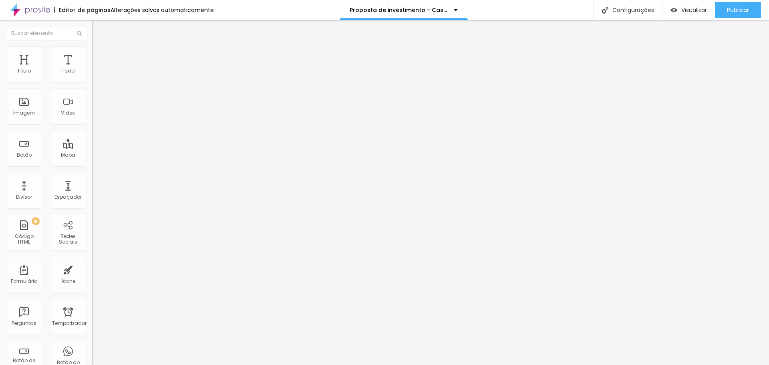
click at [92, 53] on ul "Conteúdo Estilo Avançado" at bounding box center [138, 50] width 92 height 24
click at [99, 55] on font "Estilo" at bounding box center [105, 51] width 12 height 7
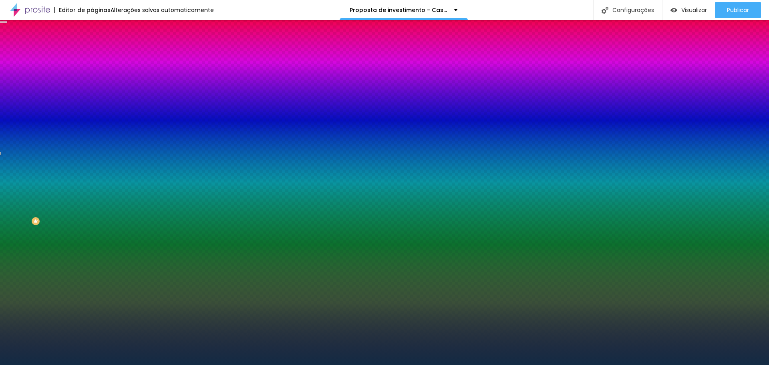
click at [92, 109] on div at bounding box center [138, 109] width 92 height 0
click at [7, 22] on div at bounding box center [3, 21] width 8 height 1
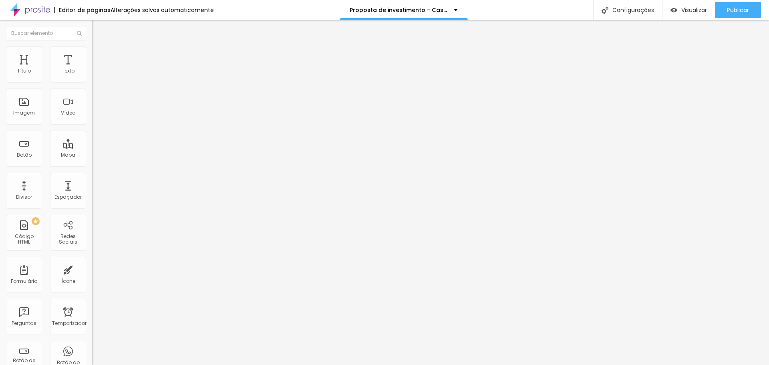
click at [92, 51] on img at bounding box center [95, 49] width 7 height 7
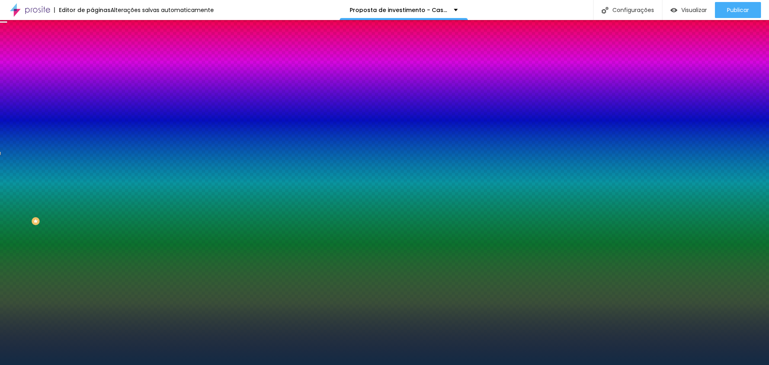
click at [92, 109] on div at bounding box center [138, 109] width 92 height 0
click at [7, 30] on div at bounding box center [3, 28] width 8 height 1
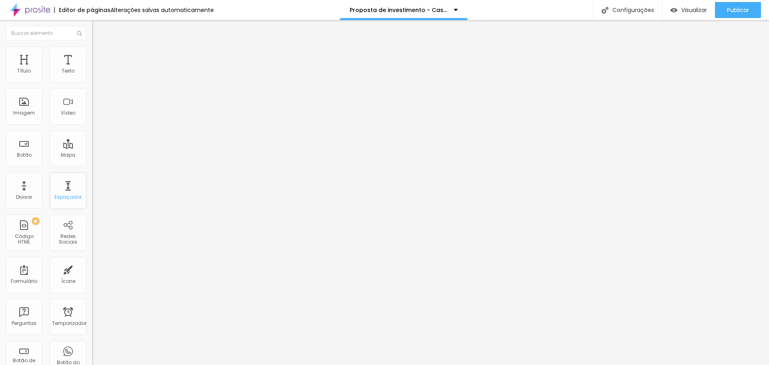
scroll to position [80, 0]
